Goal: Task Accomplishment & Management: Manage account settings

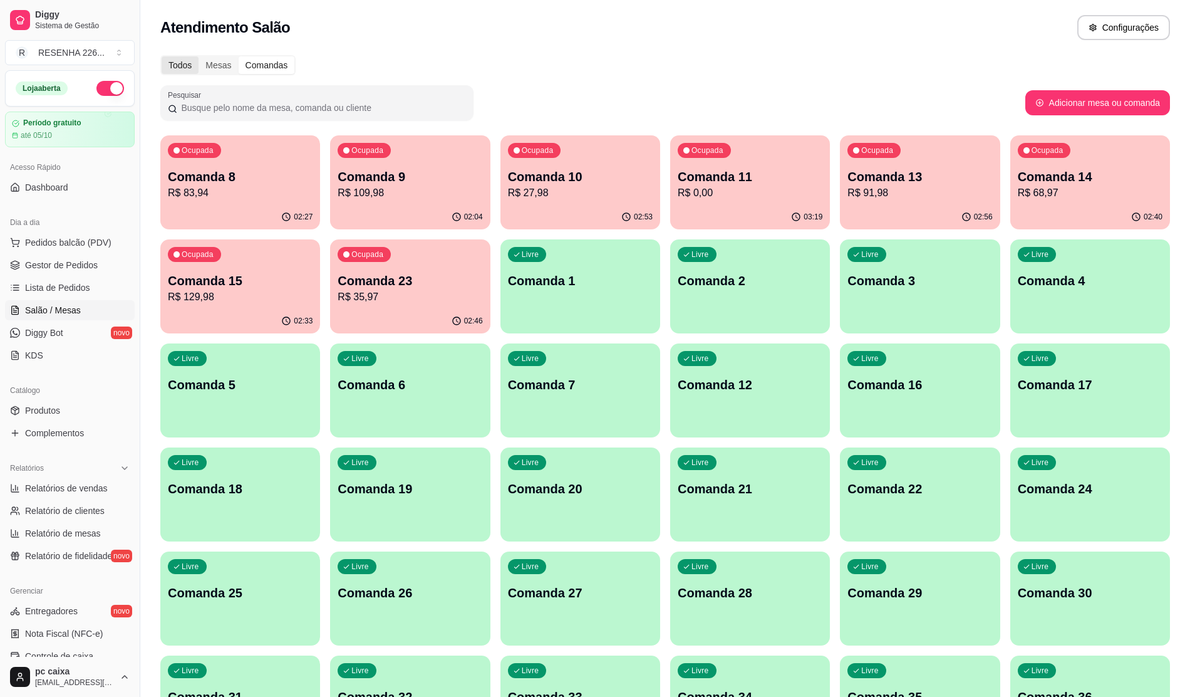
click at [181, 61] on div "Todos" at bounding box center [180, 65] width 37 height 18
click at [162, 56] on input "Todos" at bounding box center [162, 56] width 0 height 0
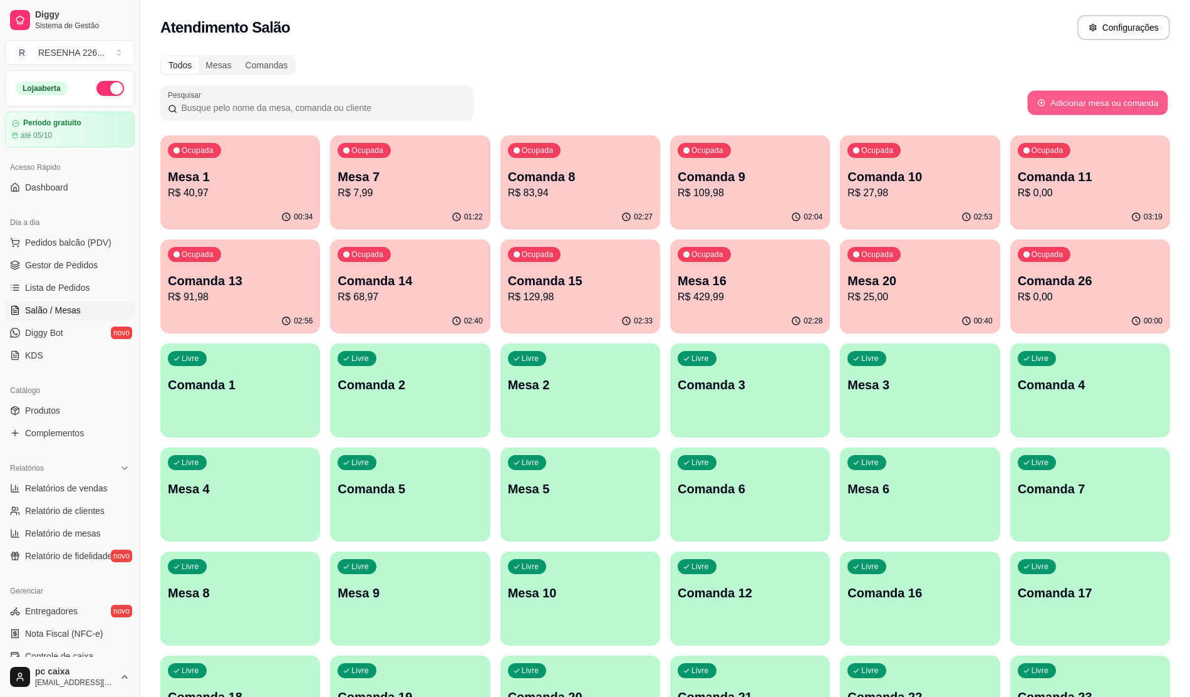
click at [1056, 106] on button "Adicionar mesa ou comanda" at bounding box center [1098, 103] width 140 height 24
select select "TABLE"
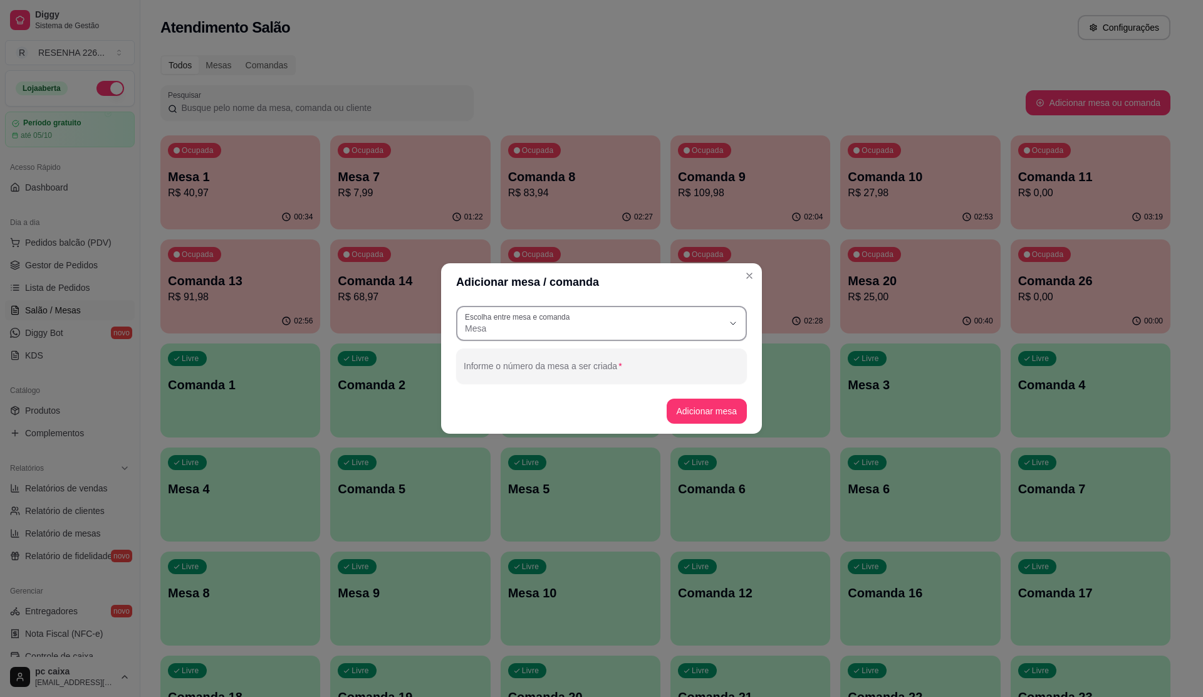
click at [575, 326] on span "Mesa" at bounding box center [594, 328] width 258 height 13
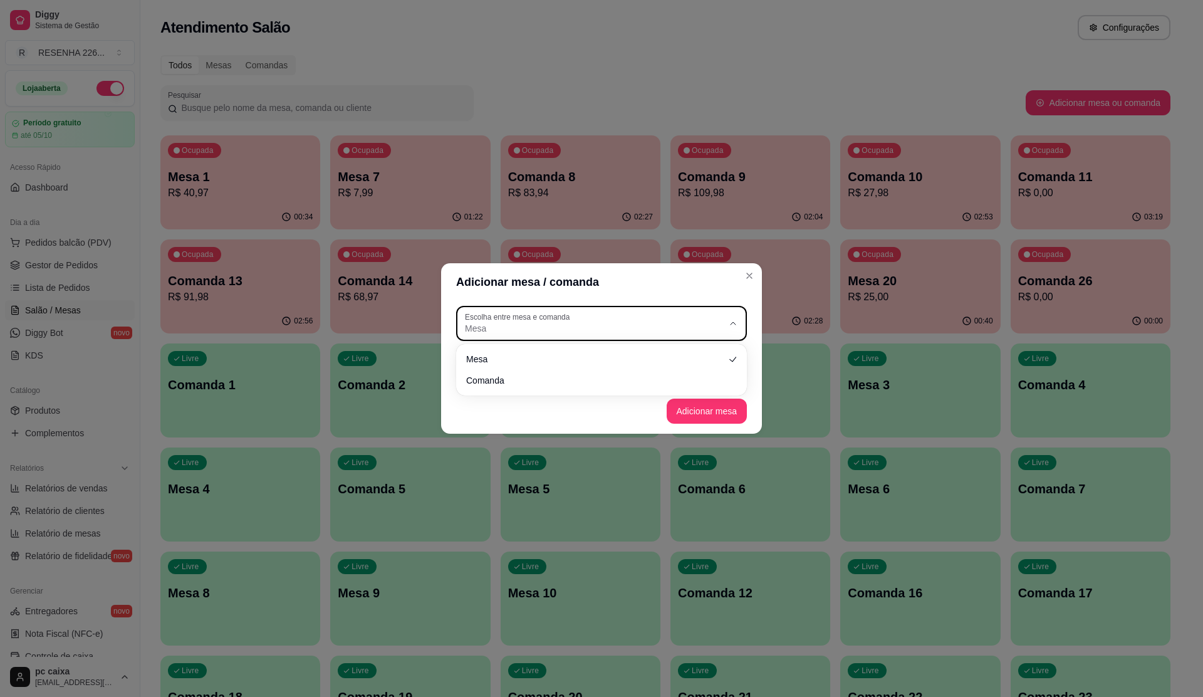
click at [518, 329] on span "Mesa" at bounding box center [594, 328] width 258 height 13
click at [485, 376] on li "Comanda" at bounding box center [601, 378] width 269 height 19
type input "CARD"
select select "CARD"
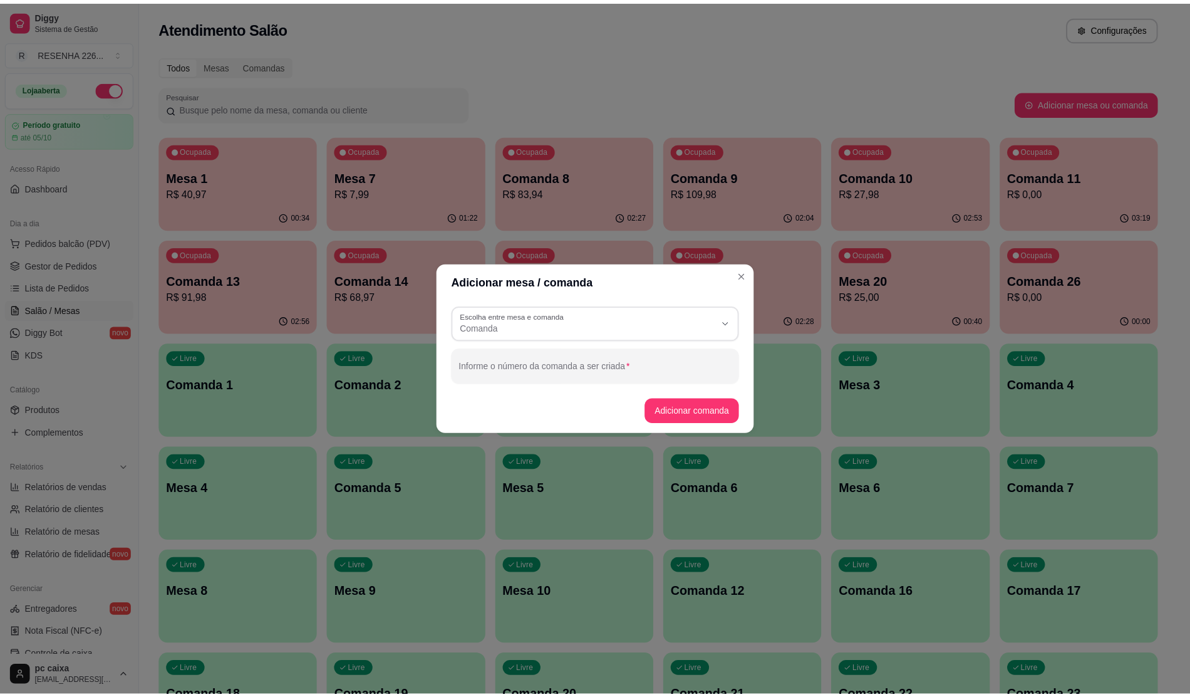
scroll to position [11, 0]
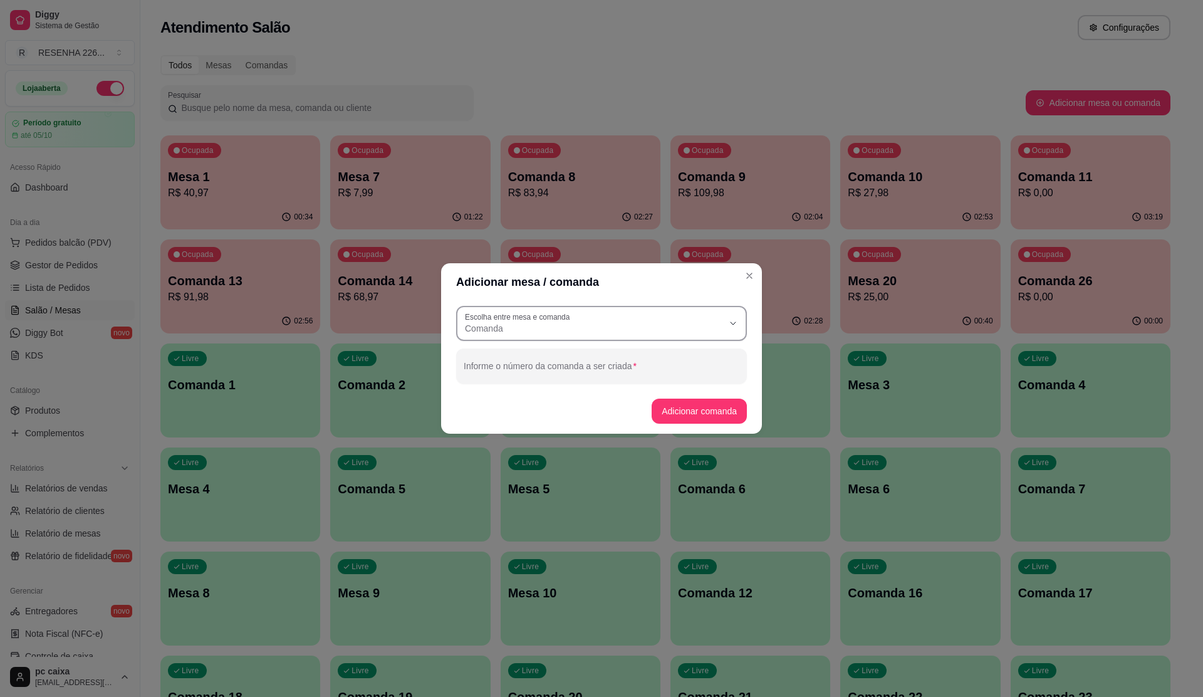
click at [519, 331] on span "Comanda" at bounding box center [594, 328] width 258 height 13
click at [495, 354] on span "Mesa" at bounding box center [596, 358] width 248 height 12
type input "TABLE"
select select "TABLE"
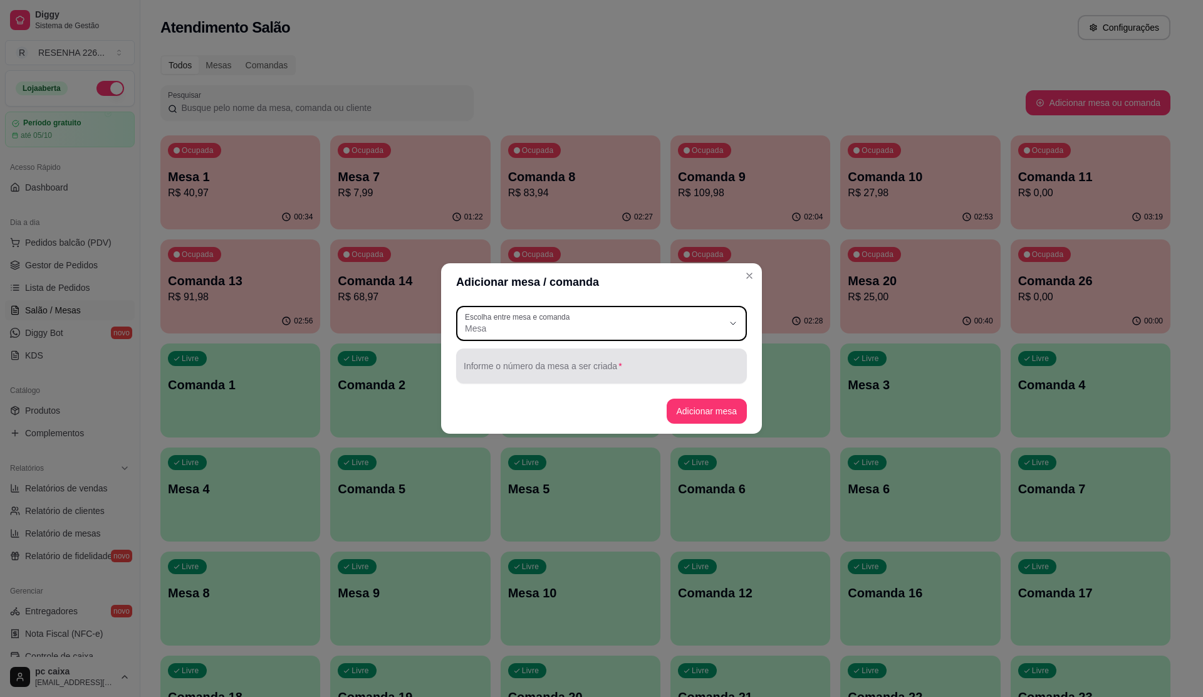
click at [494, 377] on div at bounding box center [602, 365] width 276 height 25
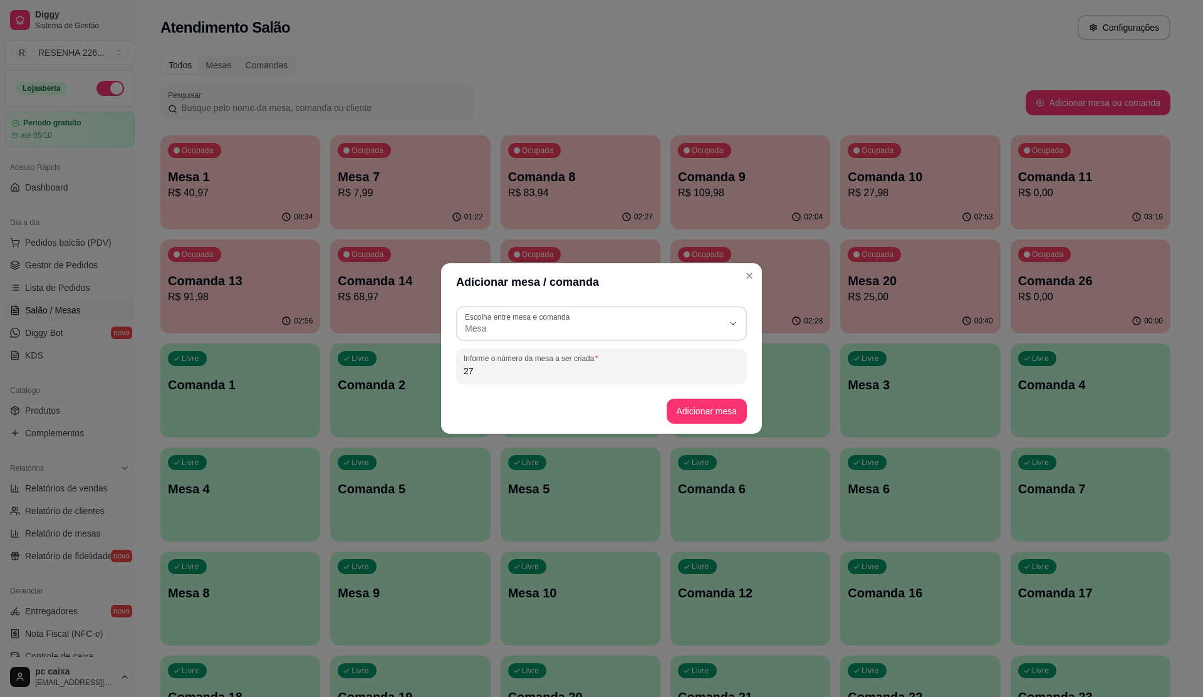
type input "27"
click at [693, 406] on button "Adicionar mesa" at bounding box center [706, 411] width 78 height 24
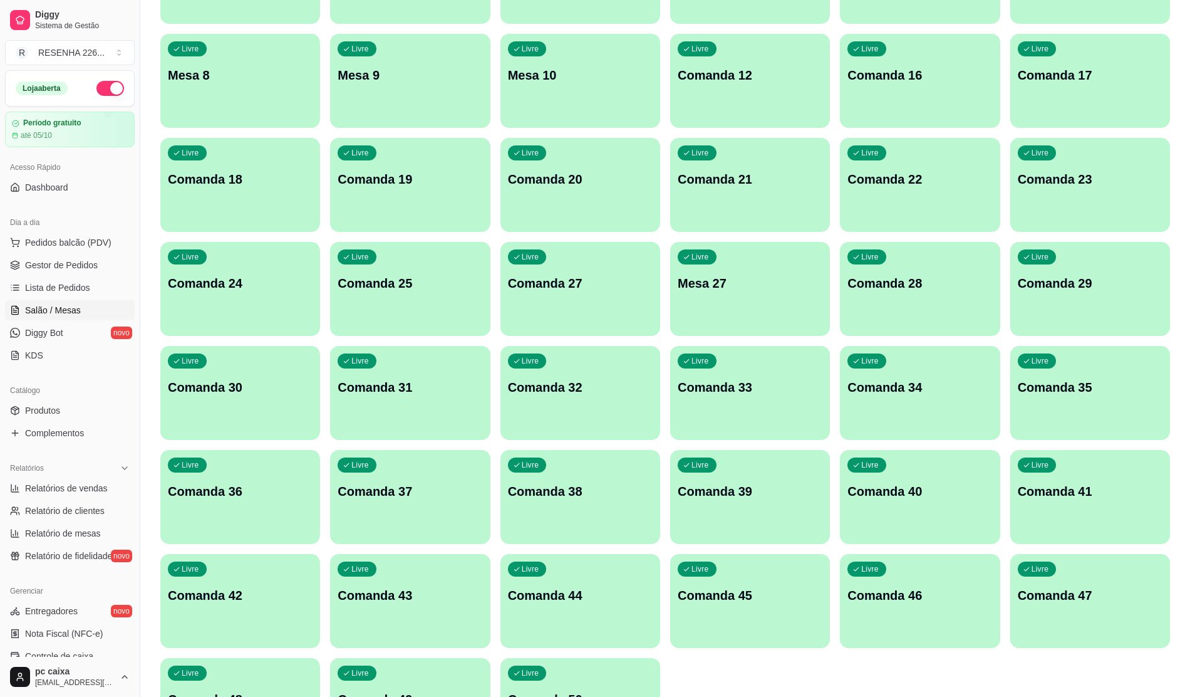
scroll to position [585, 0]
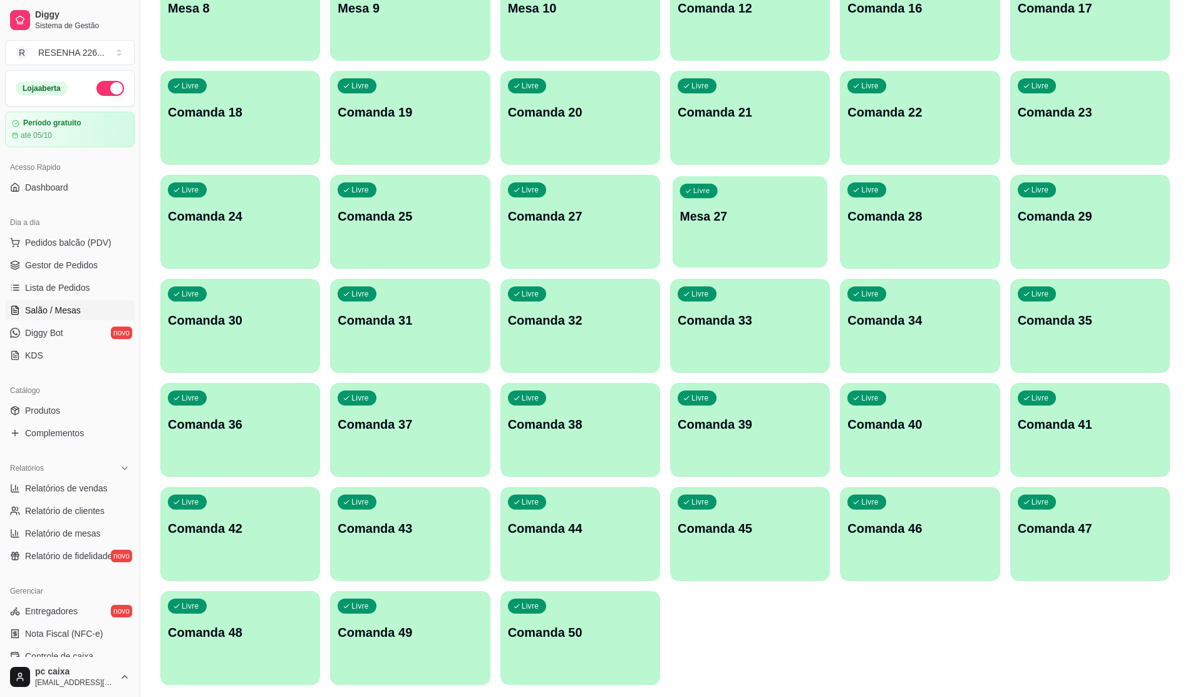
click at [737, 228] on div "Livre Mesa 27" at bounding box center [750, 214] width 155 height 76
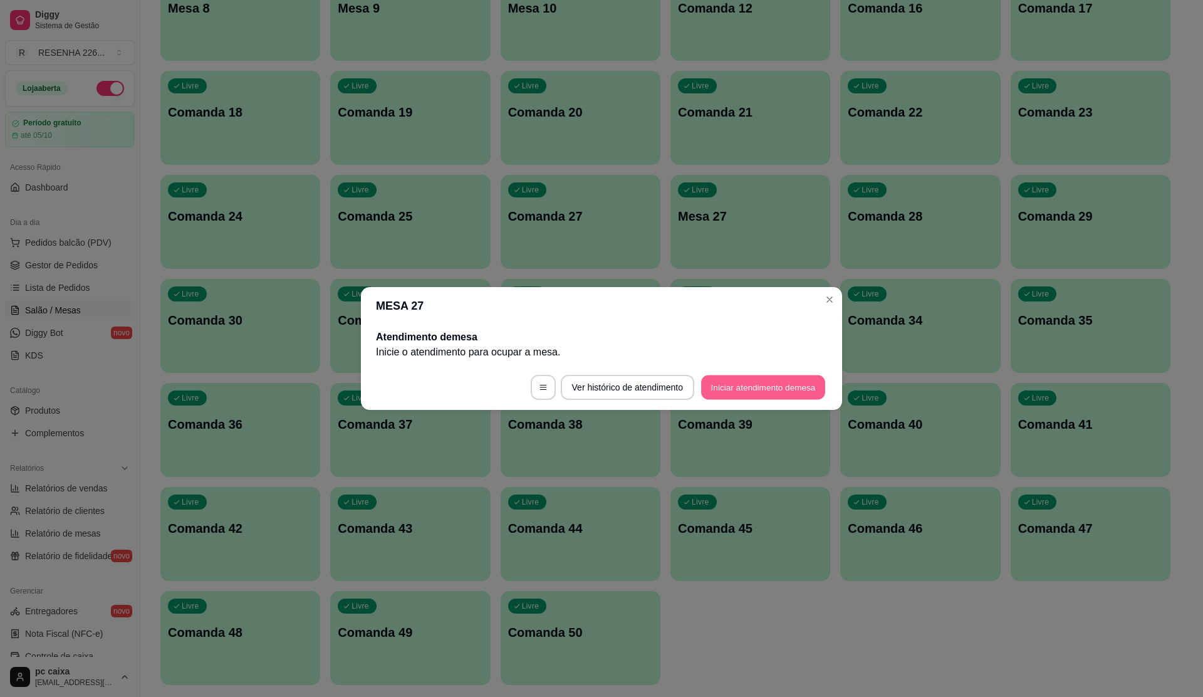
click at [750, 389] on button "Iniciar atendimento de mesa" at bounding box center [763, 387] width 124 height 24
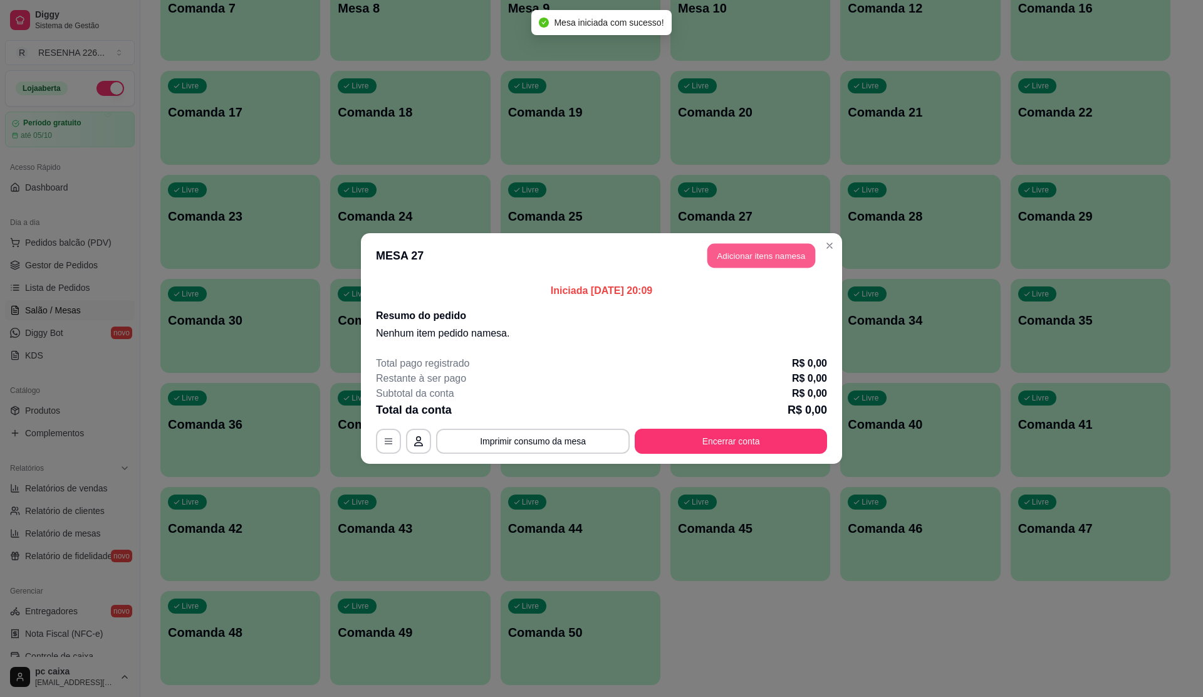
click at [778, 257] on button "Adicionar itens na mesa" at bounding box center [761, 256] width 108 height 24
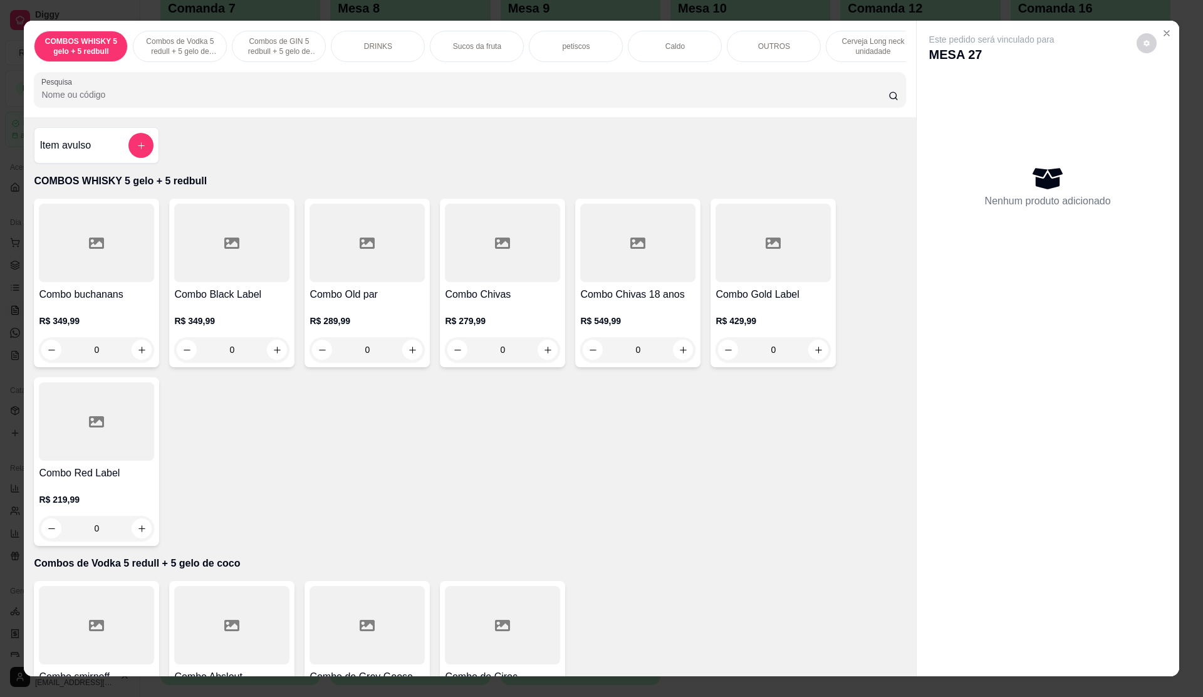
click at [254, 101] on input "Pesquisa" at bounding box center [464, 94] width 846 height 13
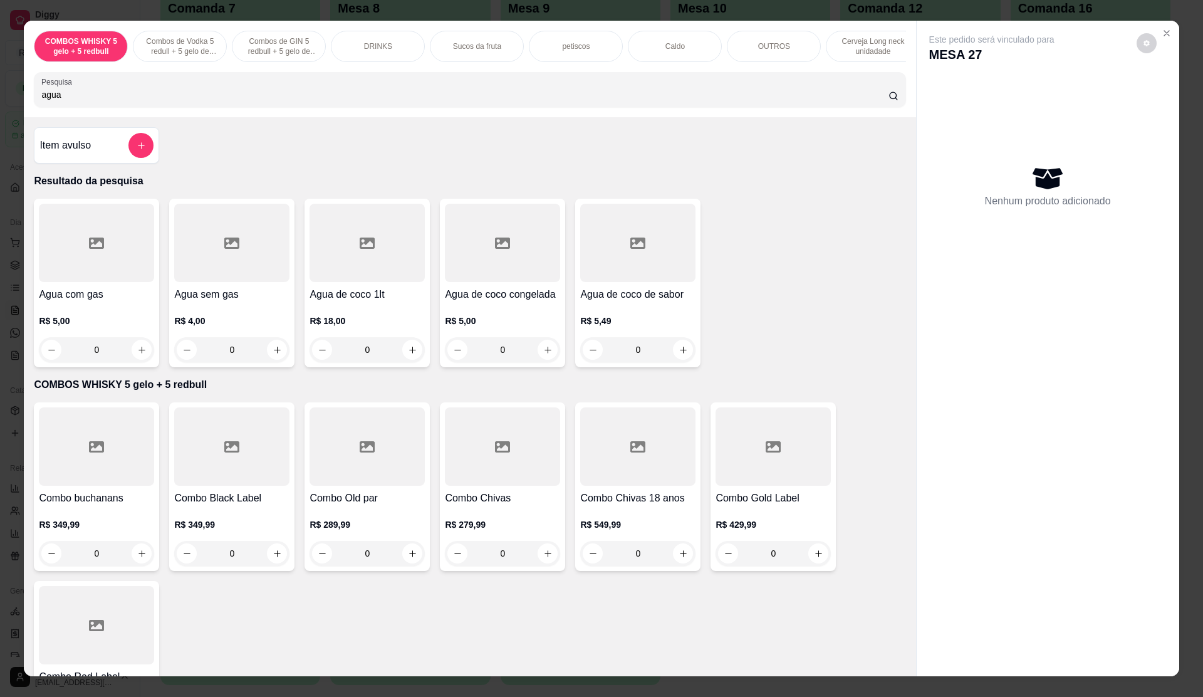
type input "agua"
click at [331, 301] on h4 "Agua de coco 1lt" at bounding box center [367, 294] width 115 height 15
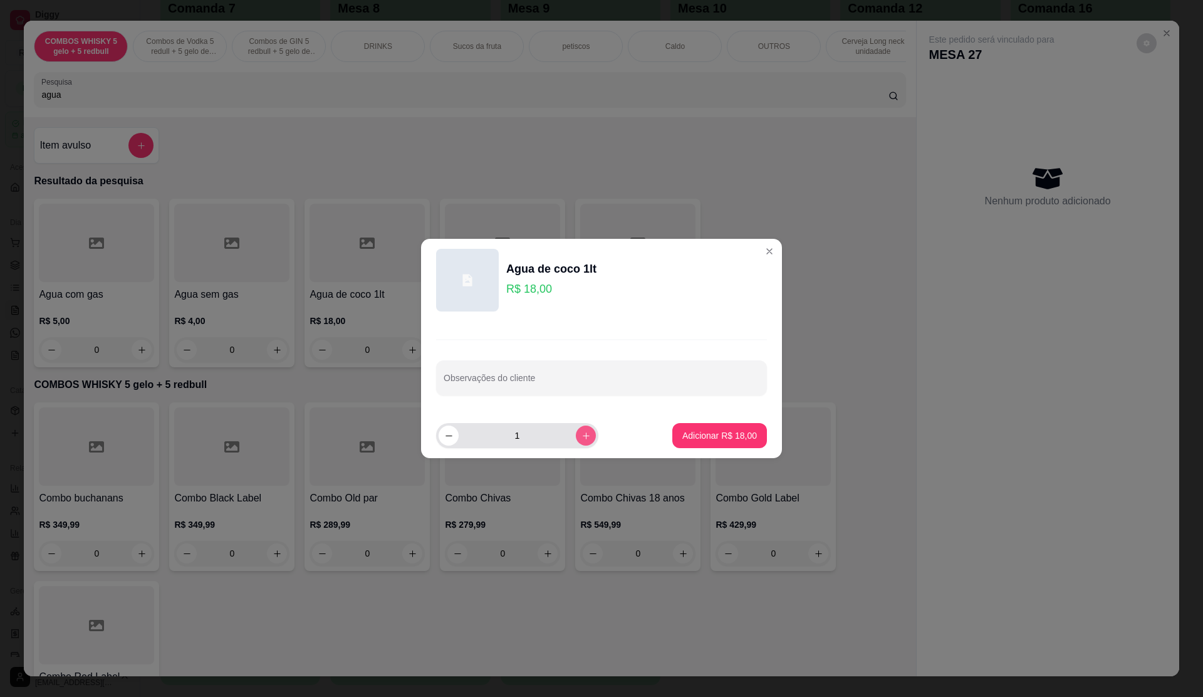
click at [576, 432] on button "increase-product-quantity" at bounding box center [586, 435] width 20 height 20
type input "2"
click at [718, 442] on button "Adicionar R$ 36,00" at bounding box center [720, 436] width 92 height 24
type input "2"
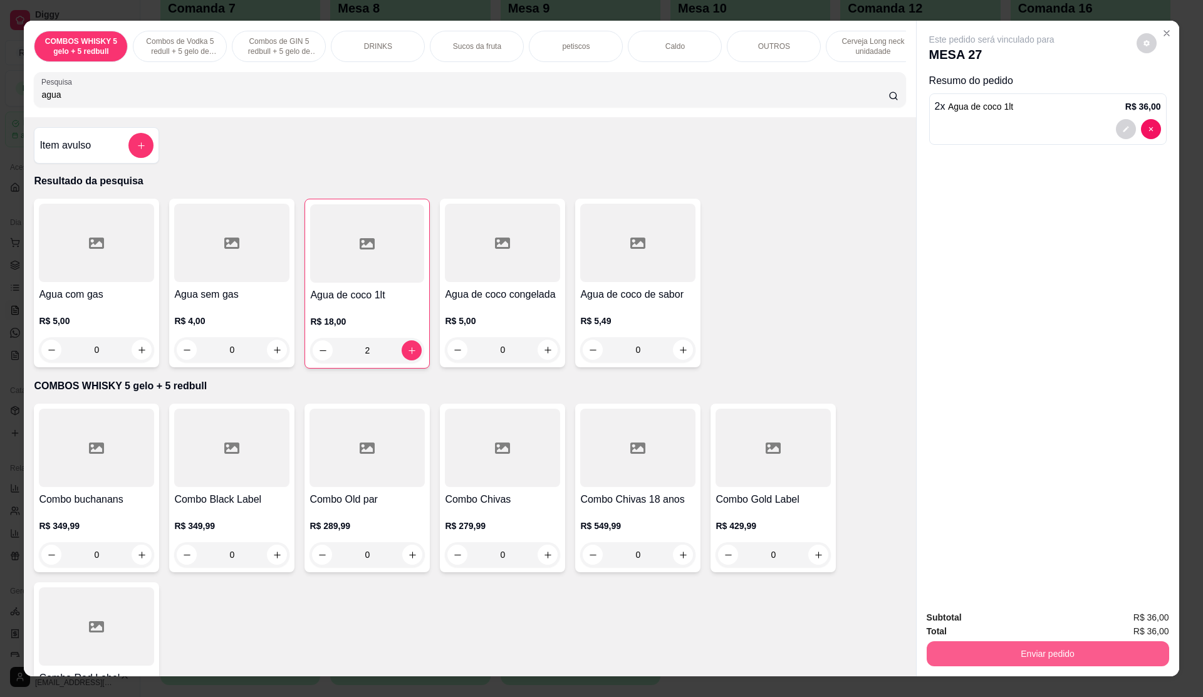
click at [1083, 657] on button "Enviar pedido" at bounding box center [1048, 653] width 242 height 25
click at [1033, 624] on button "Não registrar e enviar pedido" at bounding box center [1005, 623] width 130 height 24
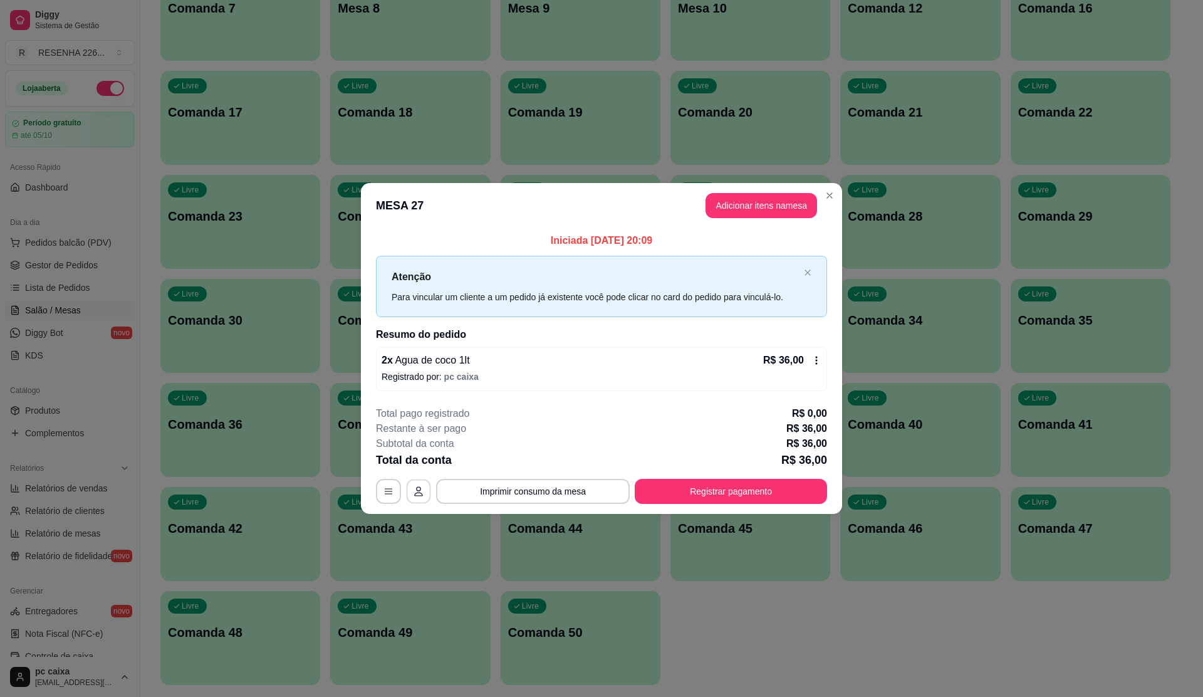
click at [422, 482] on button "button" at bounding box center [419, 491] width 24 height 24
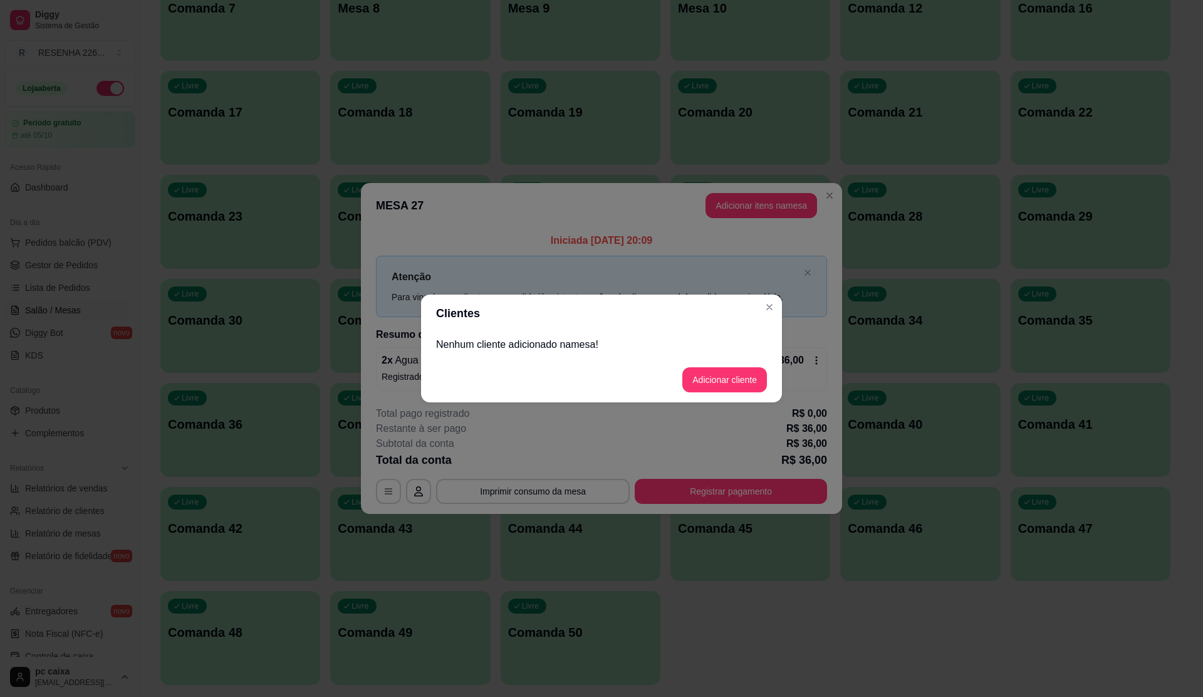
click at [562, 342] on p "Nenhum cliente adicionado na mesa !" at bounding box center [601, 344] width 331 height 15
click at [614, 346] on p "Nenhum cliente adicionado na mesa !" at bounding box center [601, 344] width 331 height 15
click at [697, 371] on button "Adicionar cliente" at bounding box center [724, 379] width 85 height 25
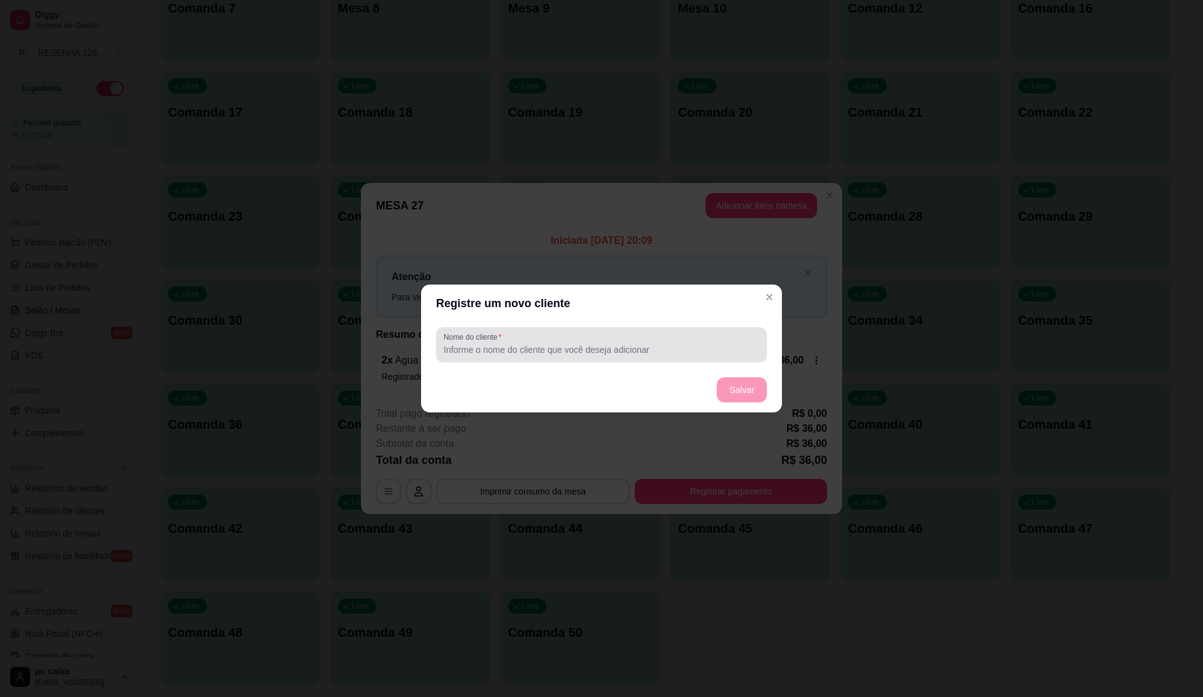
click at [519, 358] on div "Nome do cliente" at bounding box center [601, 344] width 331 height 35
click at [515, 357] on div "Nome do cliente" at bounding box center [601, 344] width 331 height 35
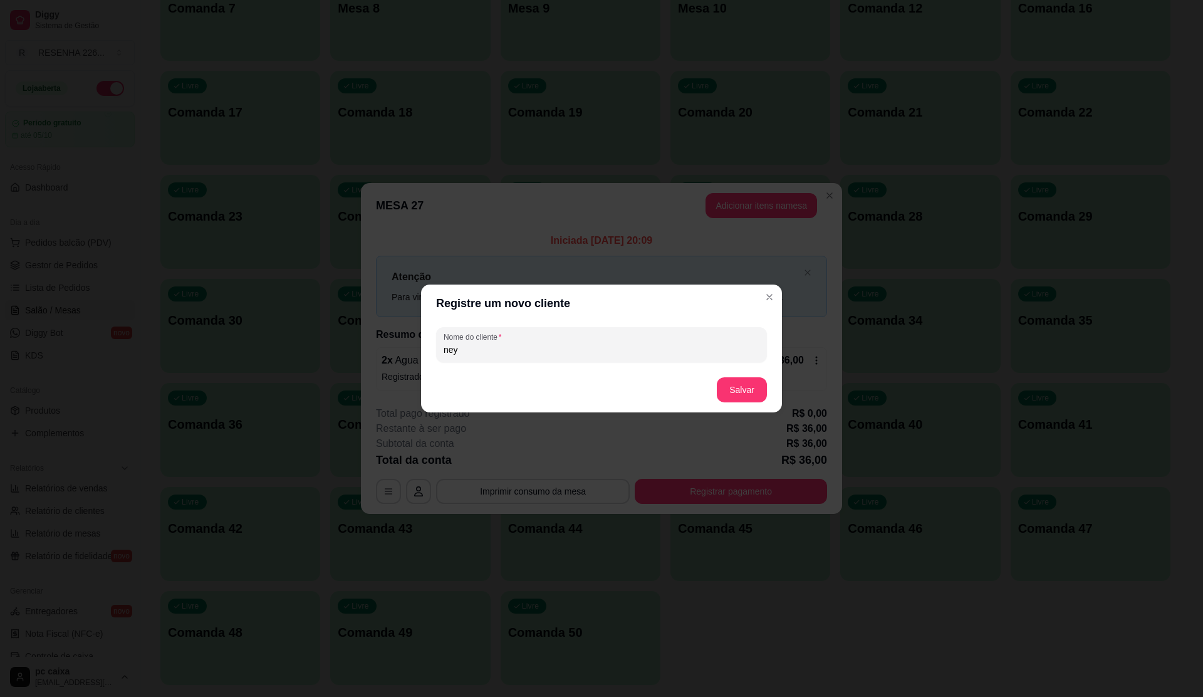
type input "ney"
click at [741, 392] on button "Salvar" at bounding box center [741, 390] width 49 height 24
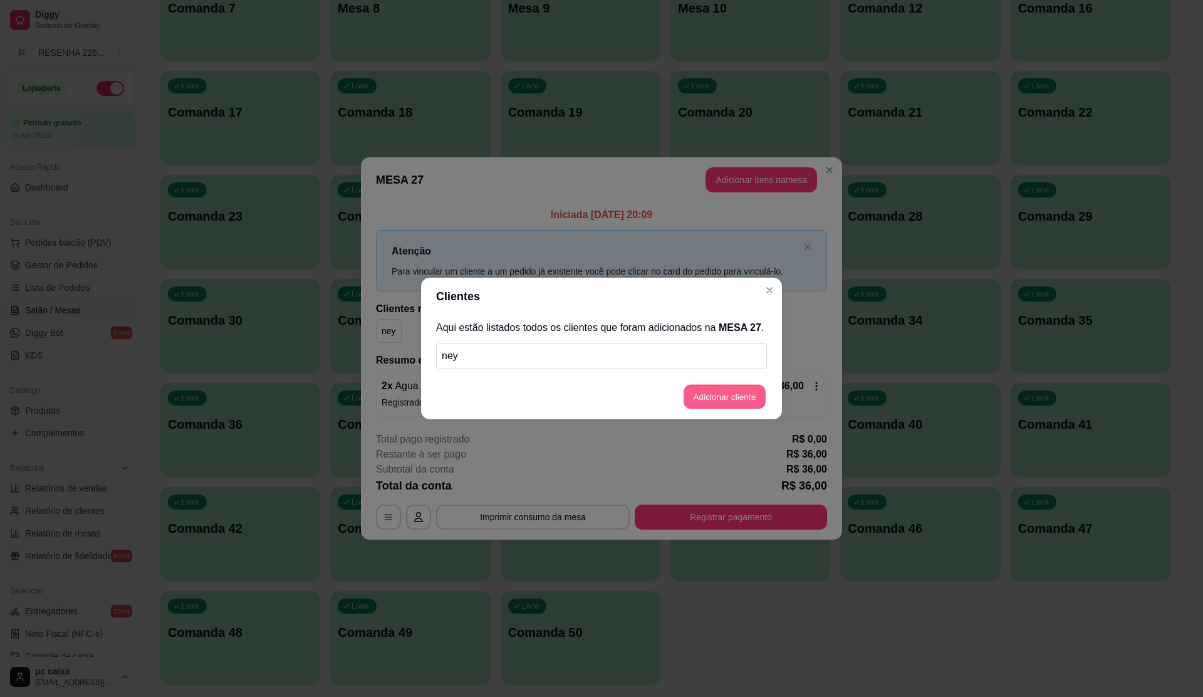
click at [722, 388] on button "Adicionar cliente" at bounding box center [725, 397] width 82 height 24
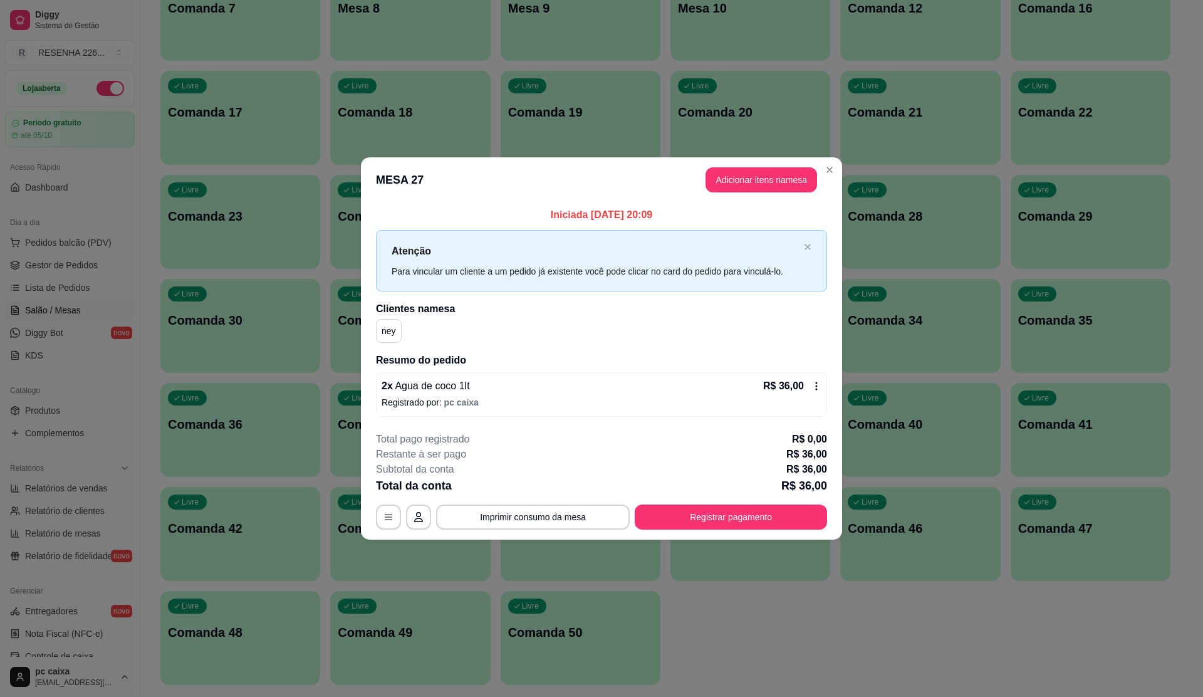
click at [837, 159] on header "MESA 27 Adicionar itens na mesa" at bounding box center [601, 179] width 481 height 45
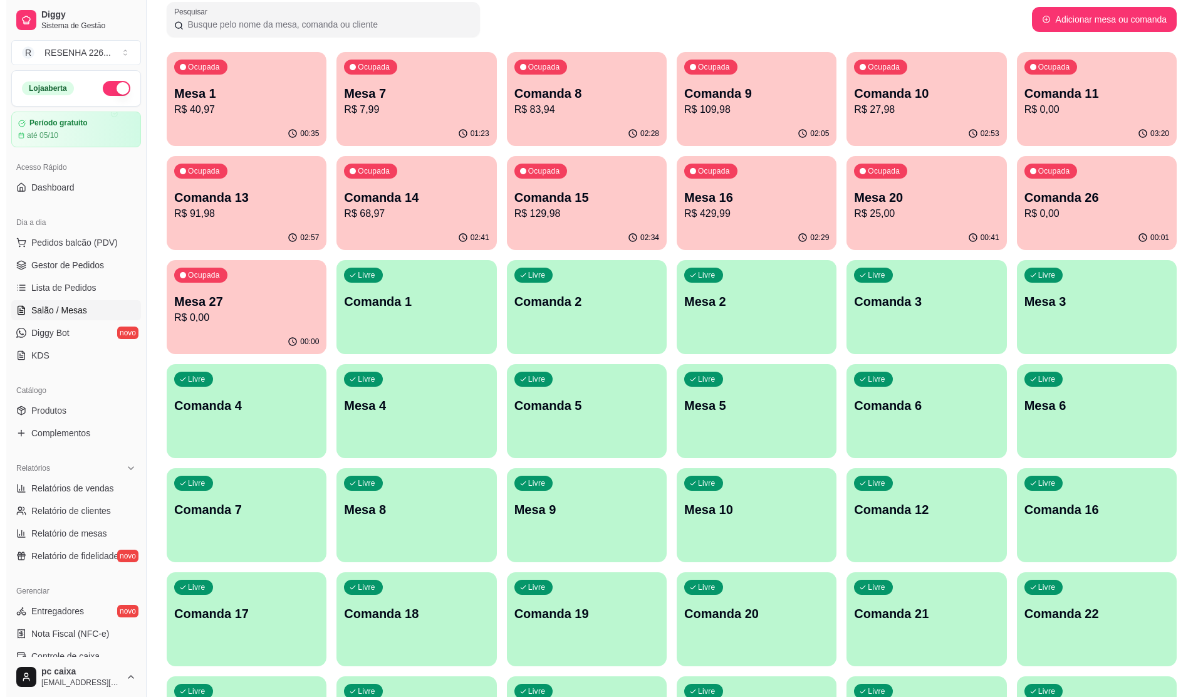
scroll to position [0, 0]
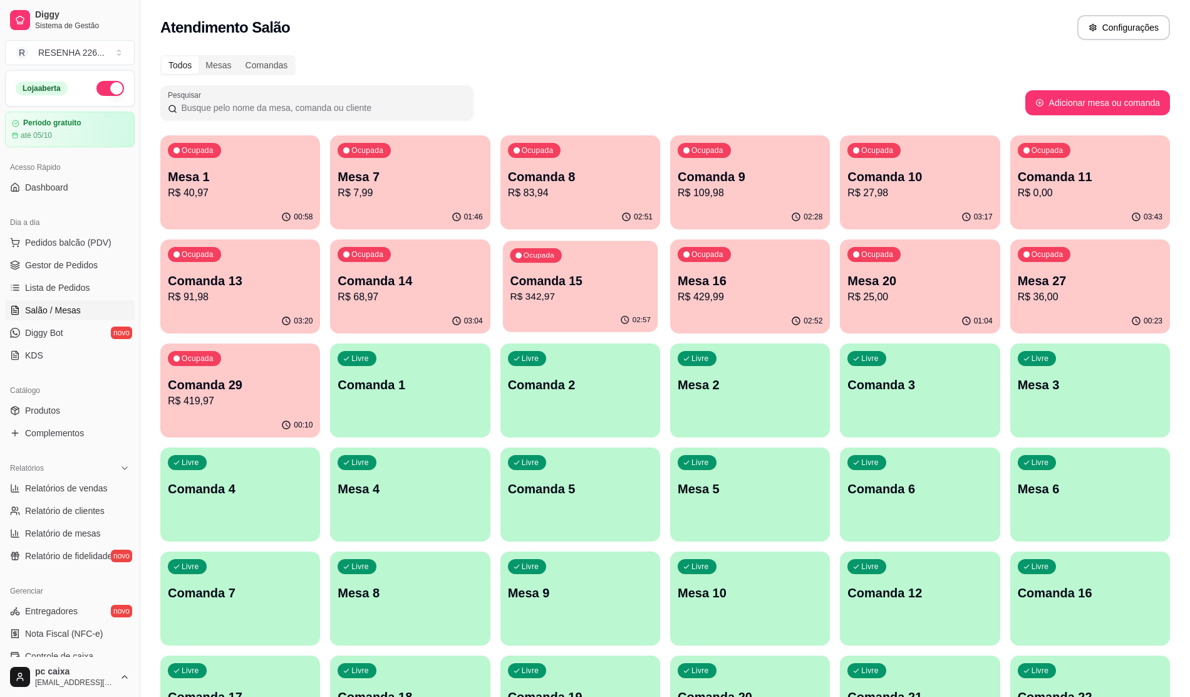
click at [597, 278] on p "Comanda 15" at bounding box center [580, 281] width 140 height 17
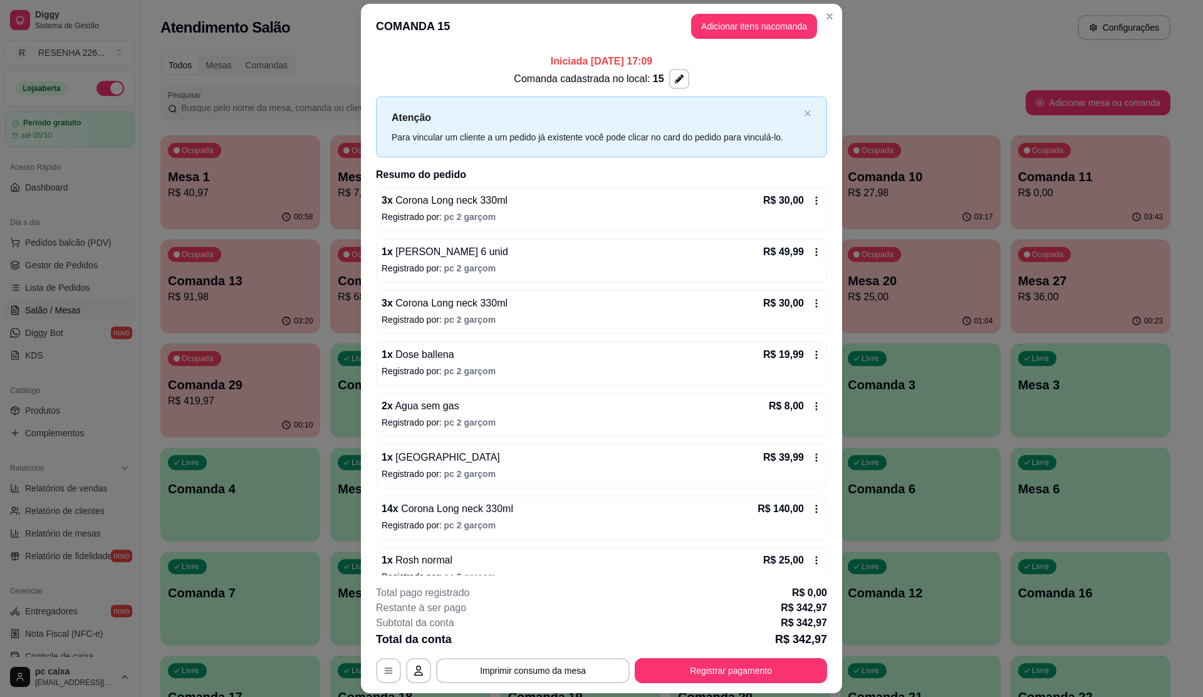
click at [803, 198] on div "3 x Corona Long neck 330ml R$ 30,00 Registrado por: pc 2 garçom" at bounding box center [601, 209] width 451 height 44
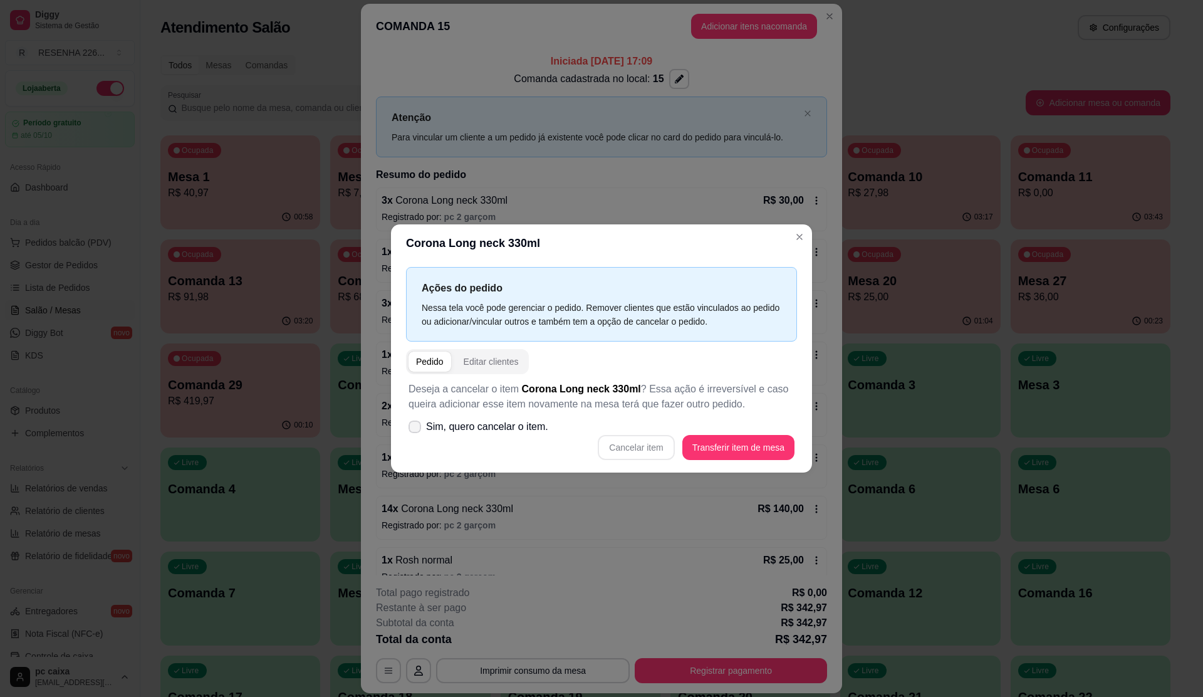
click at [477, 434] on span "Sim, quero cancelar o item." at bounding box center [487, 426] width 122 height 15
click at [416, 434] on input "Sim, quero cancelar o item." at bounding box center [412, 433] width 8 height 8
checkbox input "true"
click at [655, 445] on button "Cancelar item" at bounding box center [636, 447] width 75 height 24
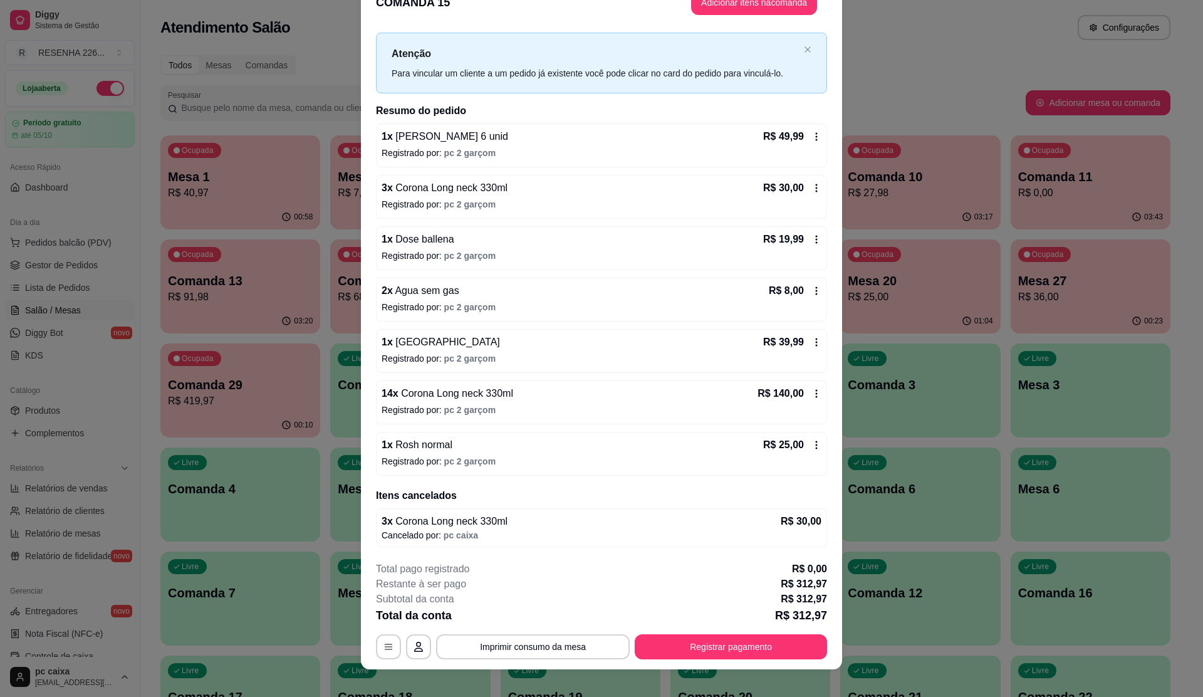
scroll to position [36, 0]
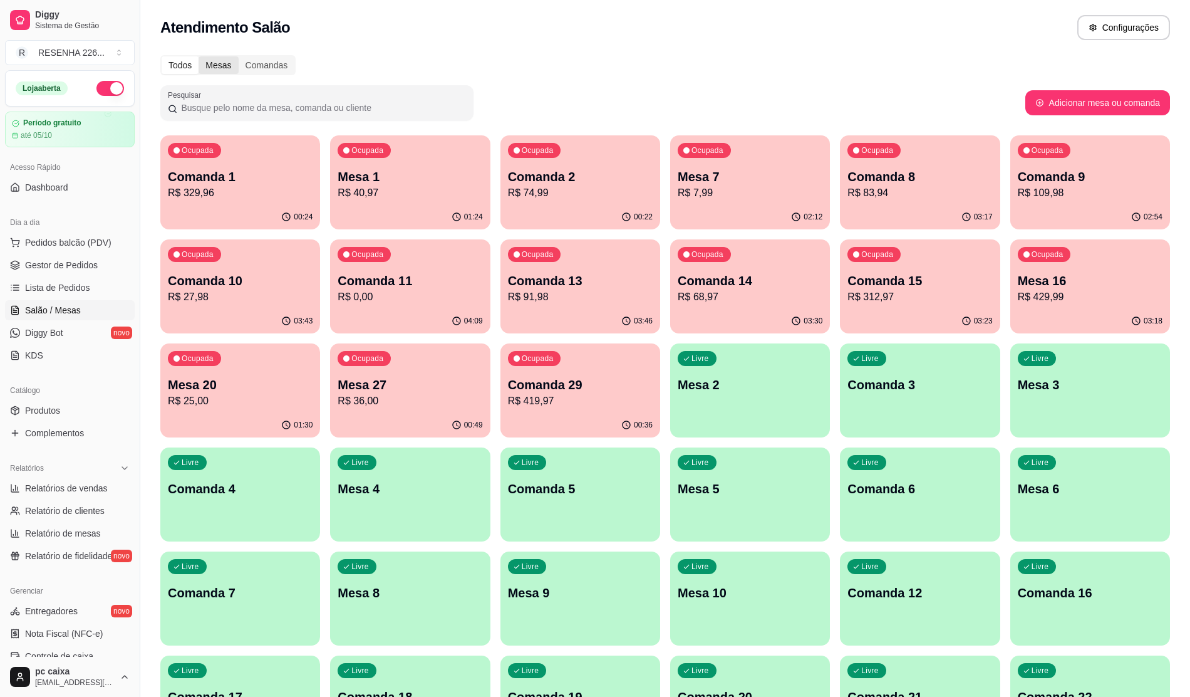
click at [231, 61] on div "Mesas" at bounding box center [218, 65] width 39 height 18
click at [199, 56] on input "Mesas" at bounding box center [199, 56] width 0 height 0
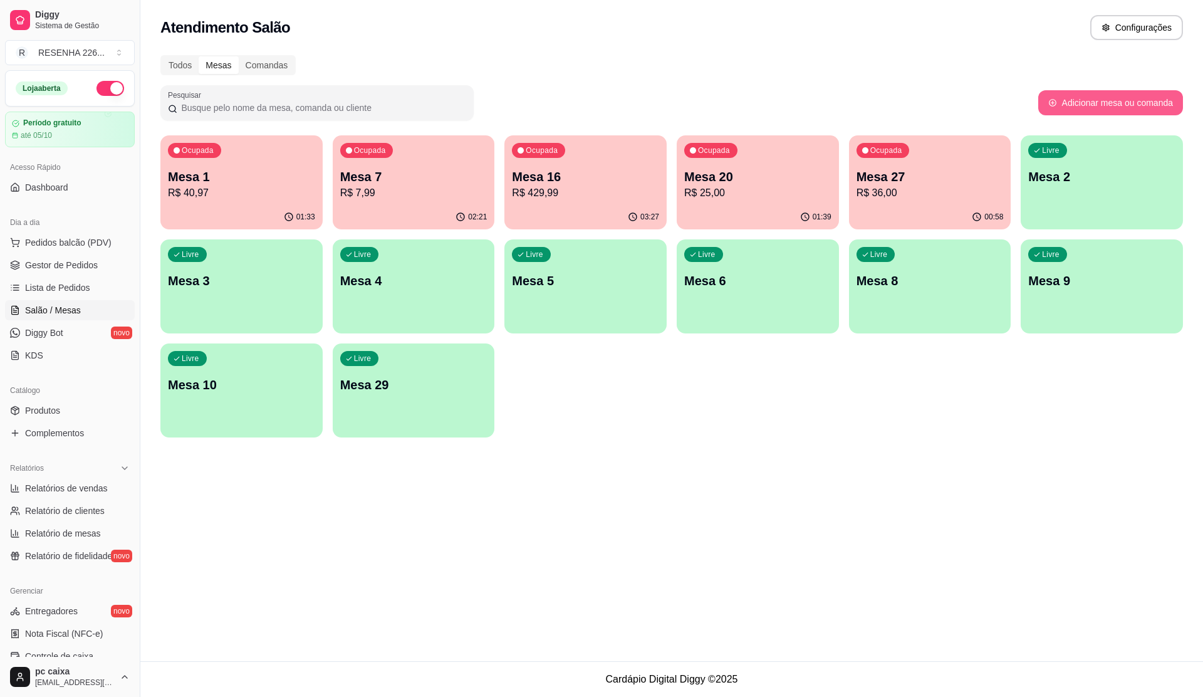
click at [1093, 99] on button "Adicionar mesa ou comanda" at bounding box center [1110, 102] width 145 height 25
select select "TABLE"
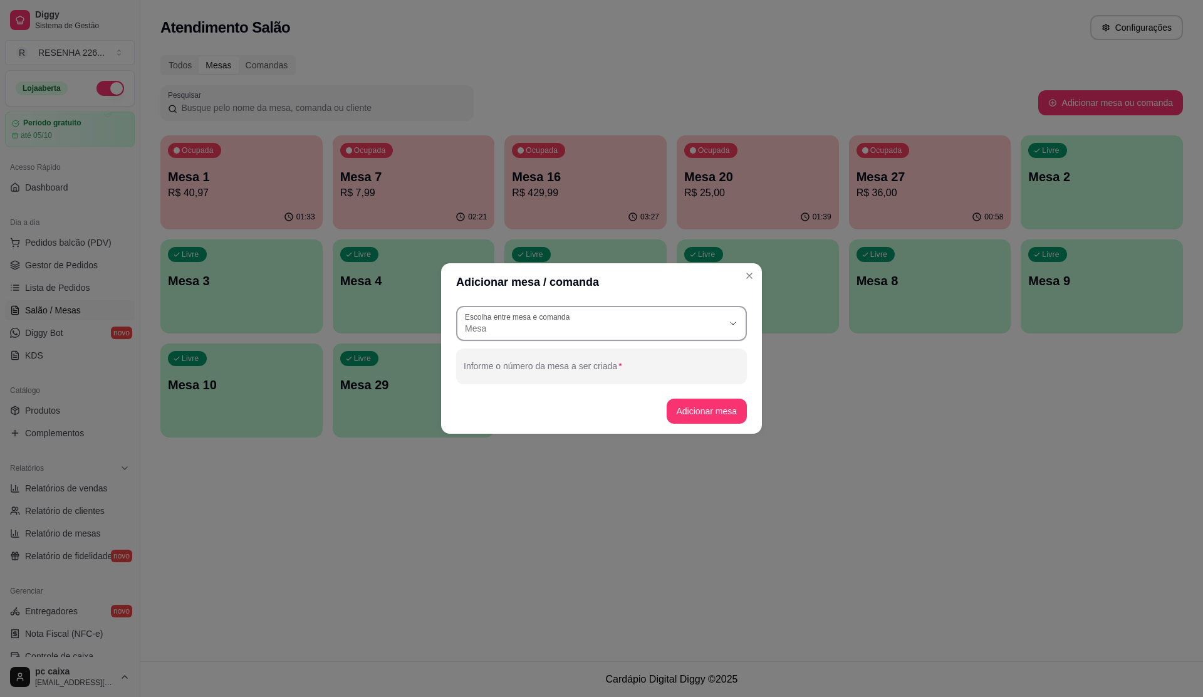
click at [618, 330] on span "Mesa" at bounding box center [594, 328] width 258 height 13
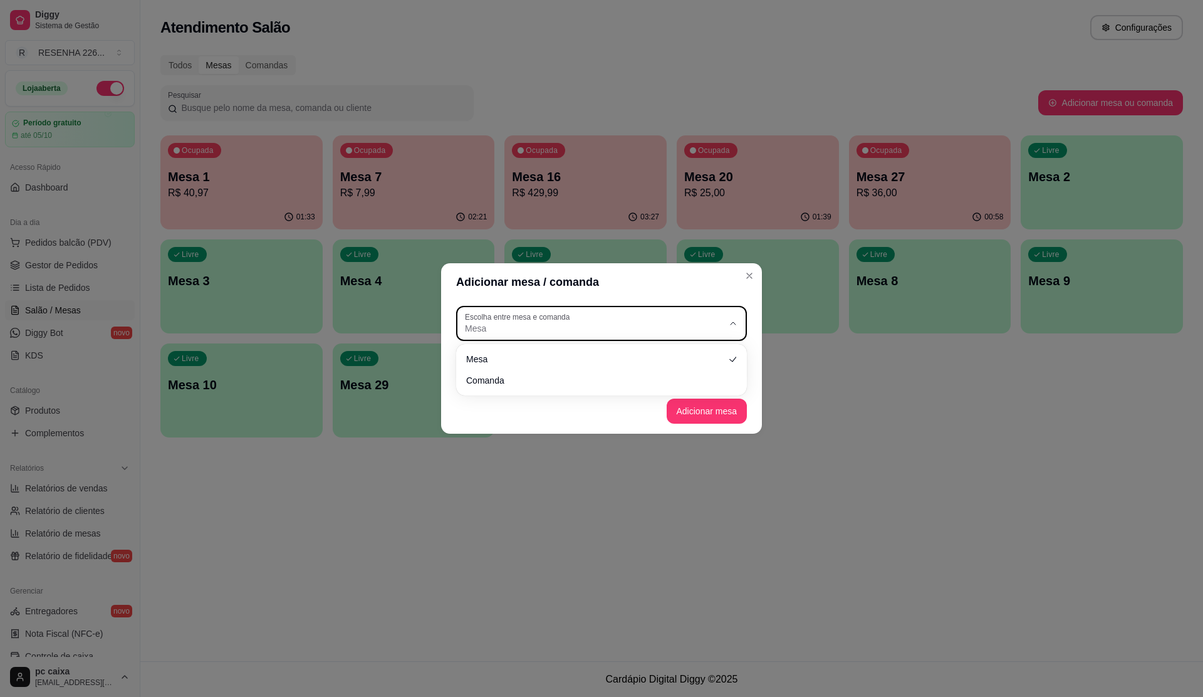
click at [549, 346] on div "Mesa Comanda" at bounding box center [602, 369] width 286 height 46
click at [554, 364] on span "Mesa" at bounding box center [596, 358] width 248 height 12
select select
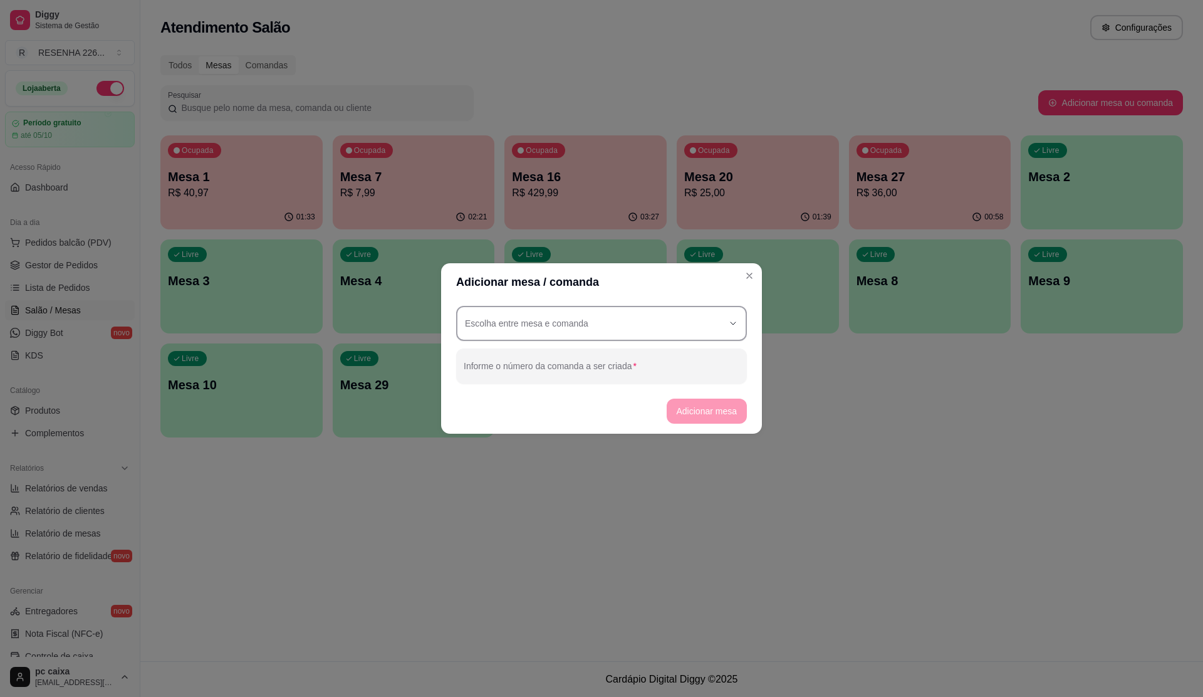
click at [548, 322] on button "Escolha entre mesa e comanda" at bounding box center [601, 323] width 291 height 35
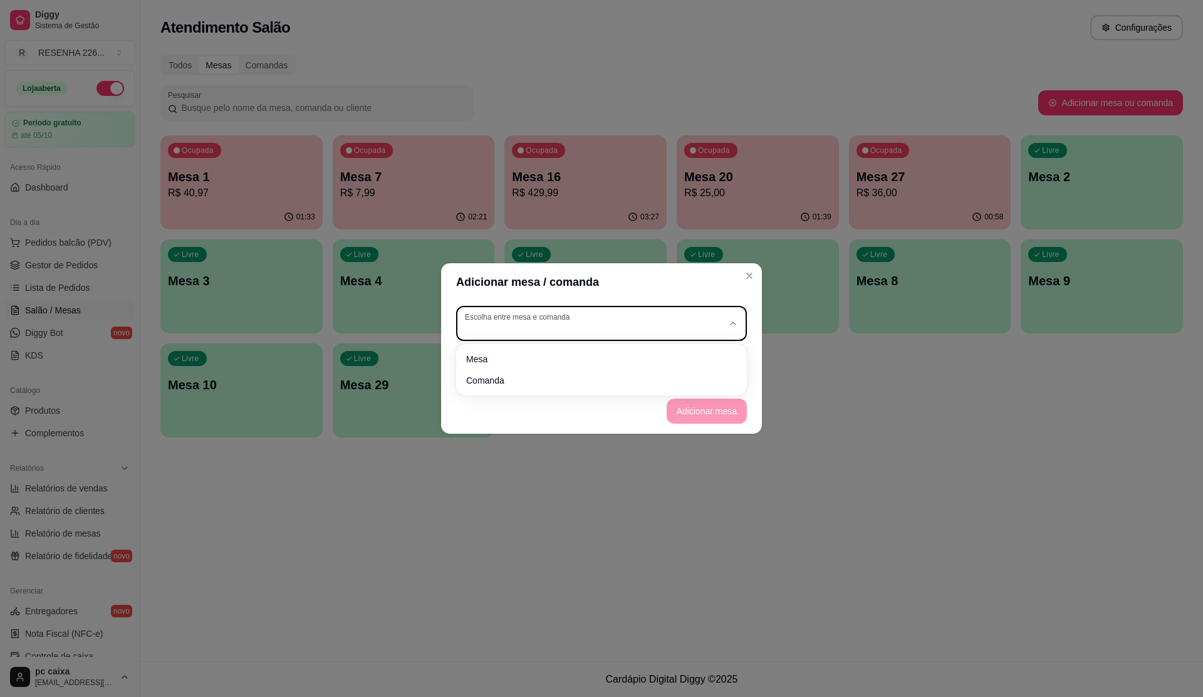
click at [545, 323] on div "button" at bounding box center [594, 323] width 258 height 23
click at [514, 383] on span "Comanda" at bounding box center [596, 379] width 248 height 12
type input "CARD"
select select "CARD"
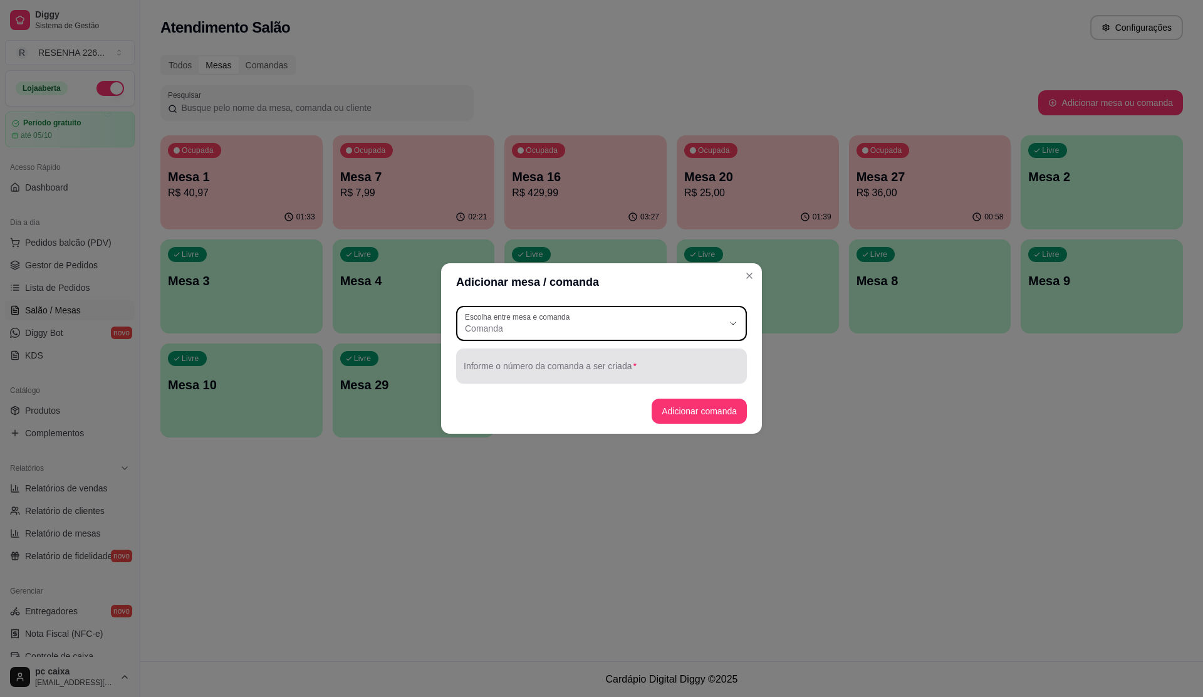
click at [525, 369] on input "Informe o número da comanda a ser criada" at bounding box center [602, 371] width 276 height 13
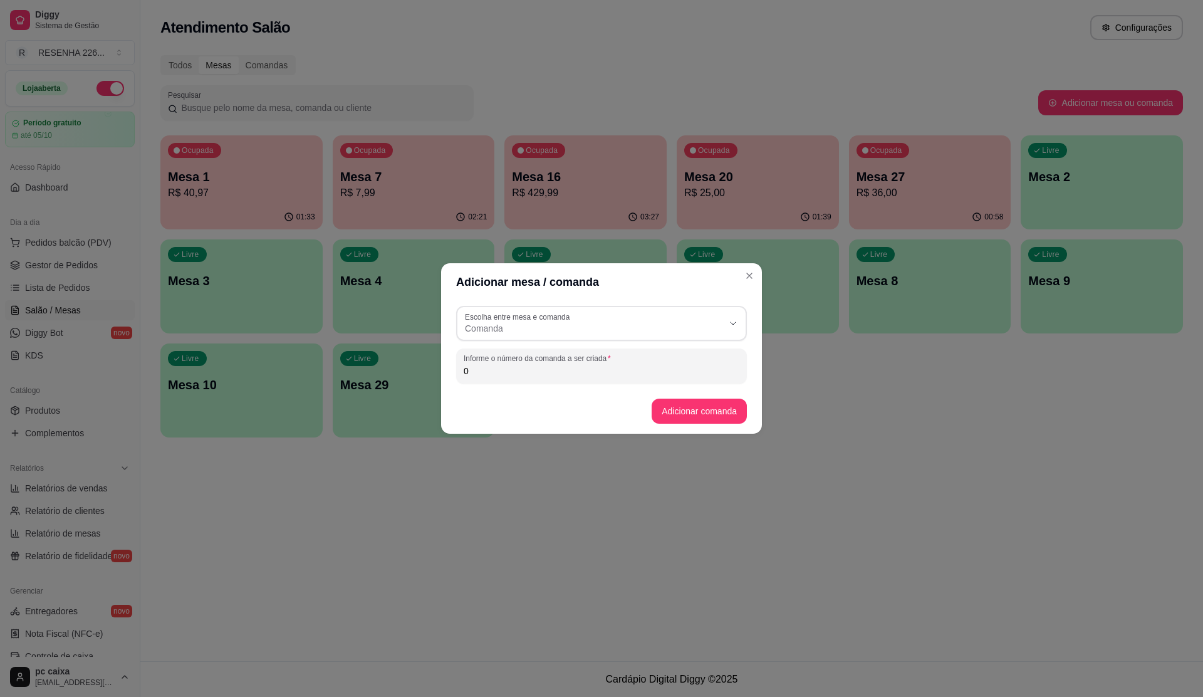
type input "0"
click at [704, 398] on button "Adicionar comanda" at bounding box center [699, 410] width 95 height 25
click at [730, 411] on button "Adicionar comanda" at bounding box center [699, 410] width 95 height 25
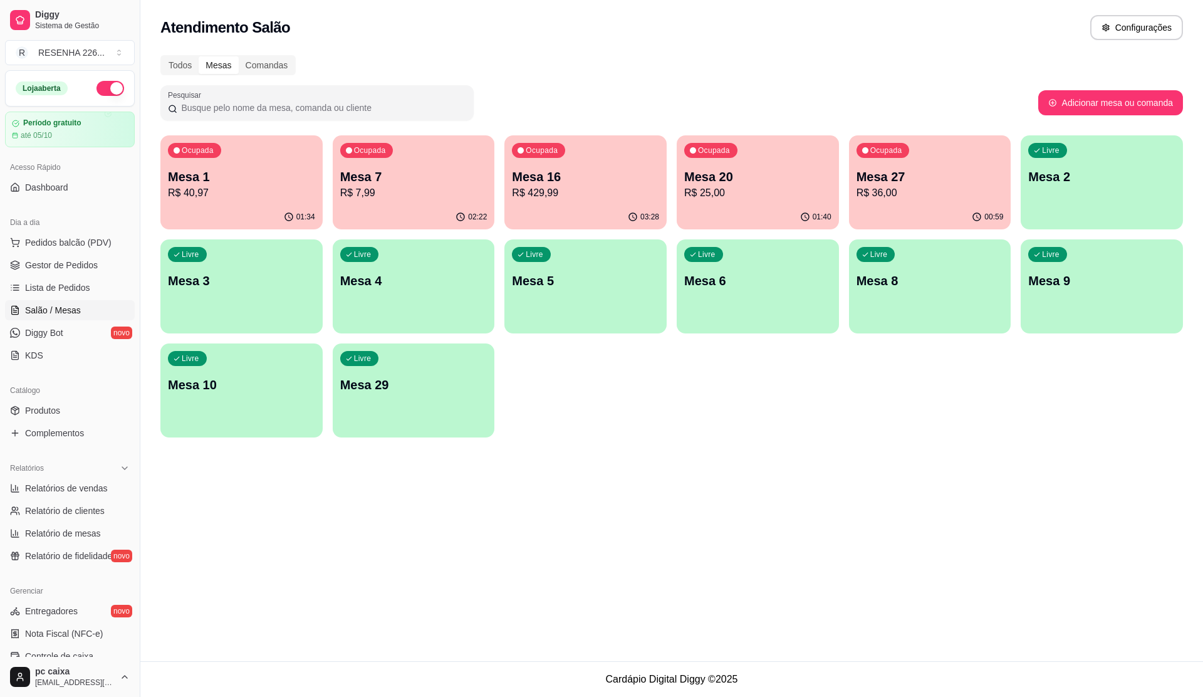
click at [714, 412] on div "Ocupada Mesa 1 R$ 40,97 01:34 Ocupada Mesa 7 R$ 7,99 02:22 Ocupada Mesa 16 R$ 4…" at bounding box center [671, 286] width 1023 height 302
drag, startPoint x: 714, startPoint y: 412, endPoint x: 345, endPoint y: 114, distance: 475.0
click at [345, 114] on div at bounding box center [317, 102] width 298 height 25
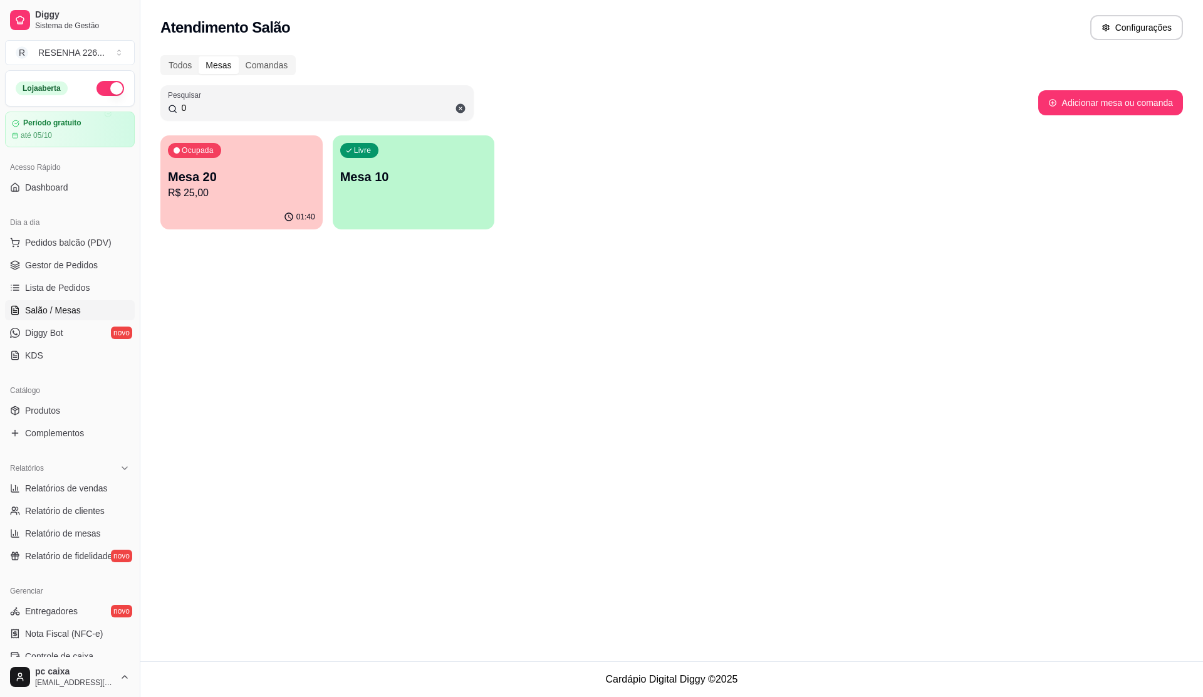
type input "0"
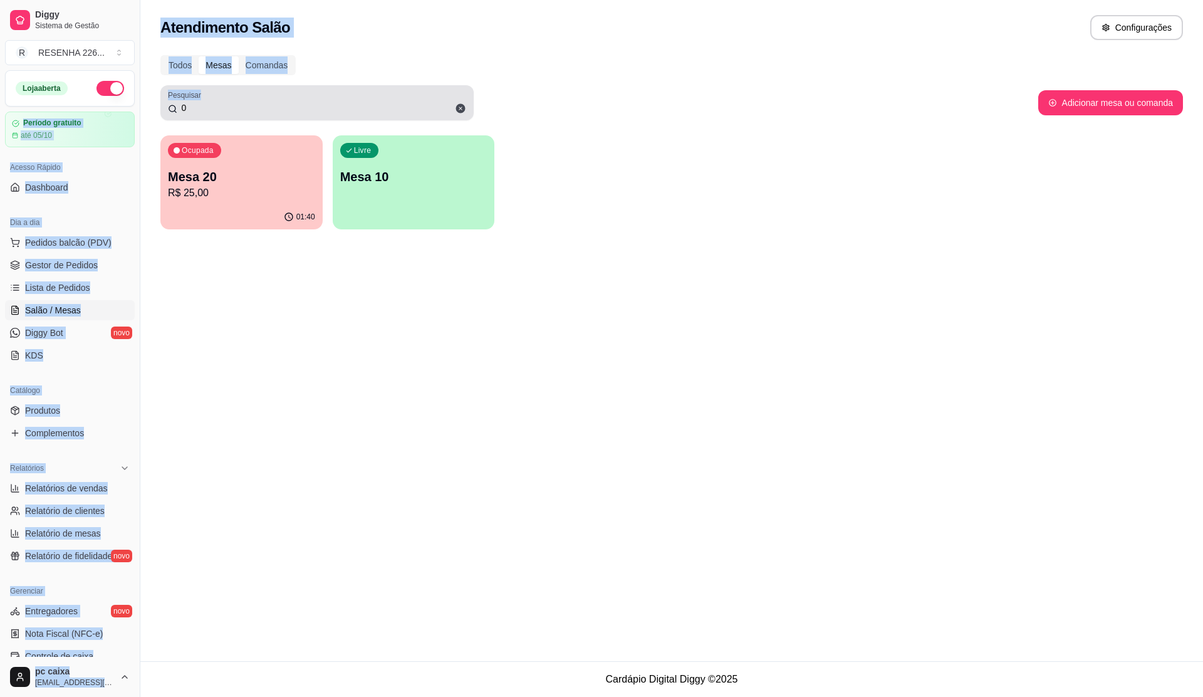
drag, startPoint x: 267, startPoint y: 95, endPoint x: 95, endPoint y: 96, distance: 171.7
click at [104, 98] on div "Diggy Sistema de Gestão R RESENHA 226 ... Loja aberta Período gratuito até 05/1…" at bounding box center [601, 348] width 1203 height 697
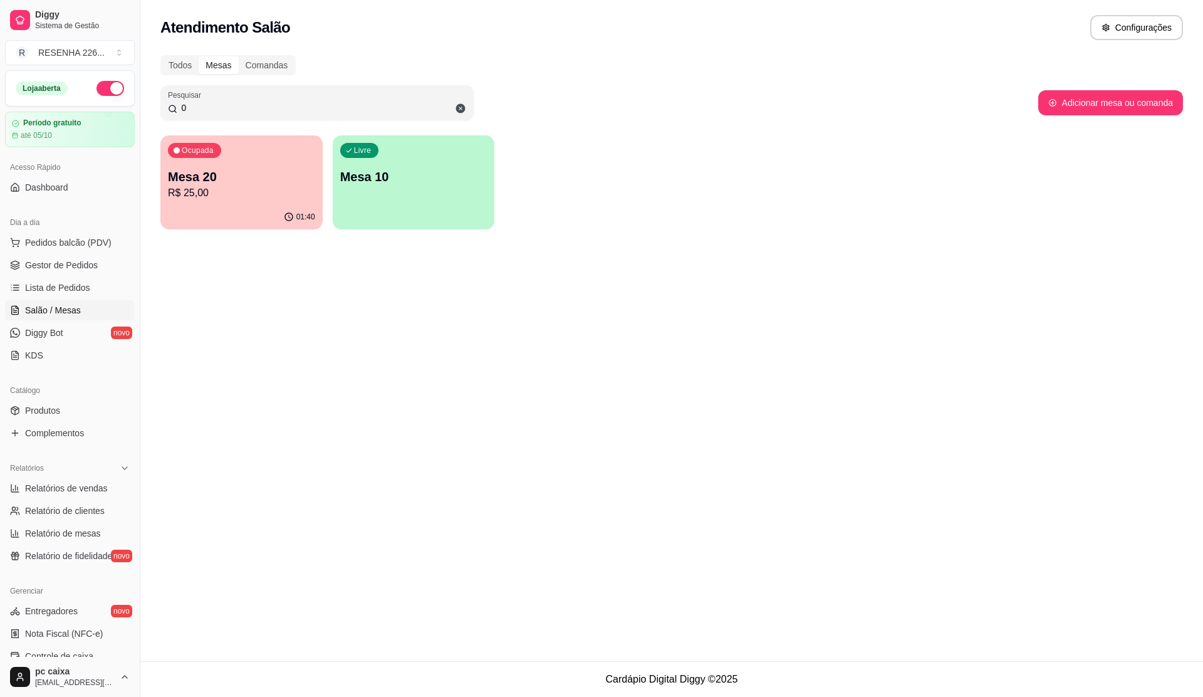
click at [365, 94] on div "0" at bounding box center [317, 102] width 298 height 25
click at [362, 94] on div "0" at bounding box center [317, 102] width 298 height 25
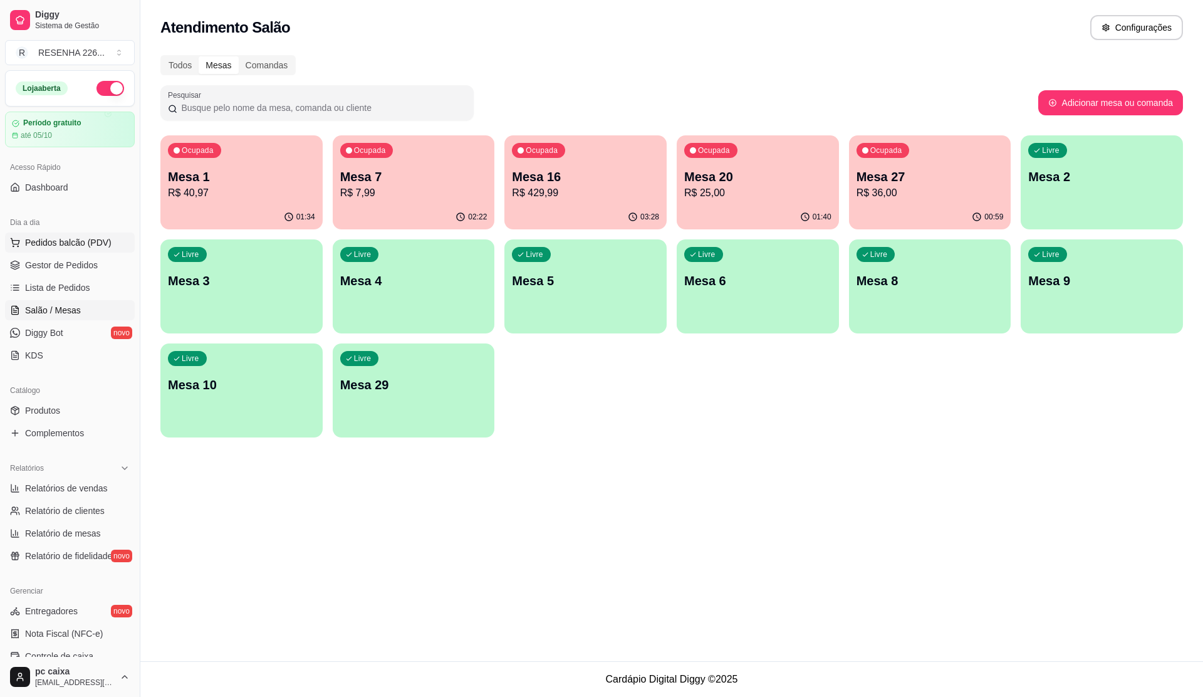
click at [48, 251] on button "Pedidos balcão (PDV)" at bounding box center [70, 242] width 130 height 20
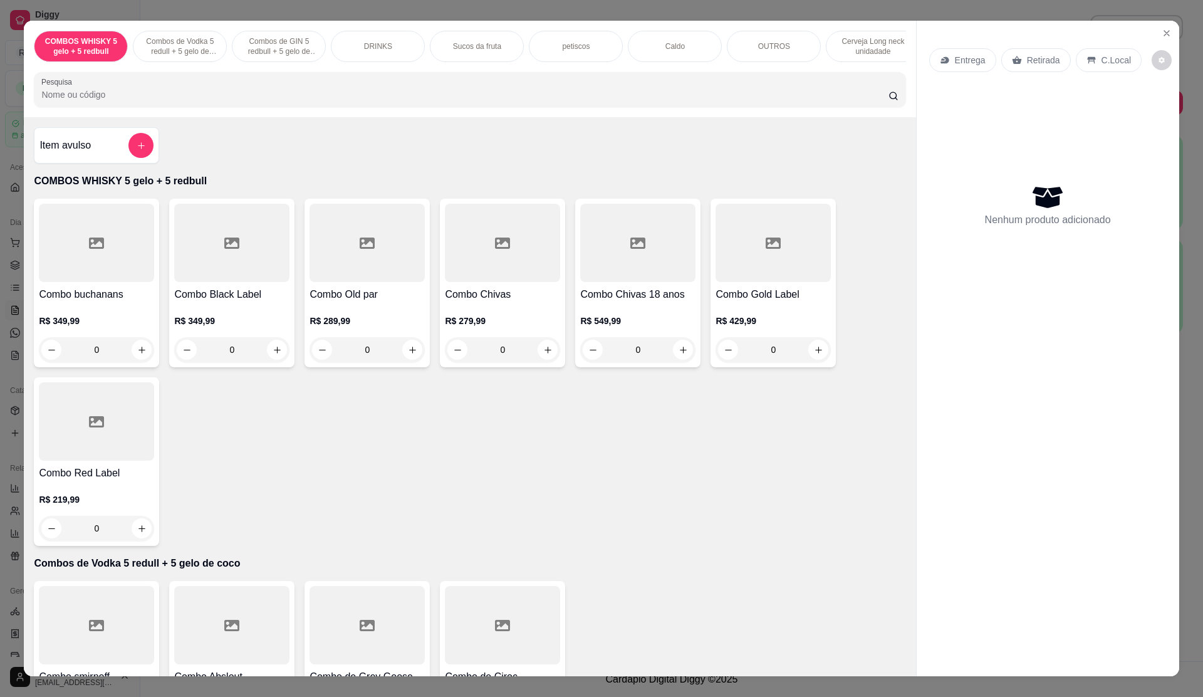
click at [181, 48] on p "Combos de Vodka 5 redull + 5 gelo de coco" at bounding box center [179, 46] width 73 height 20
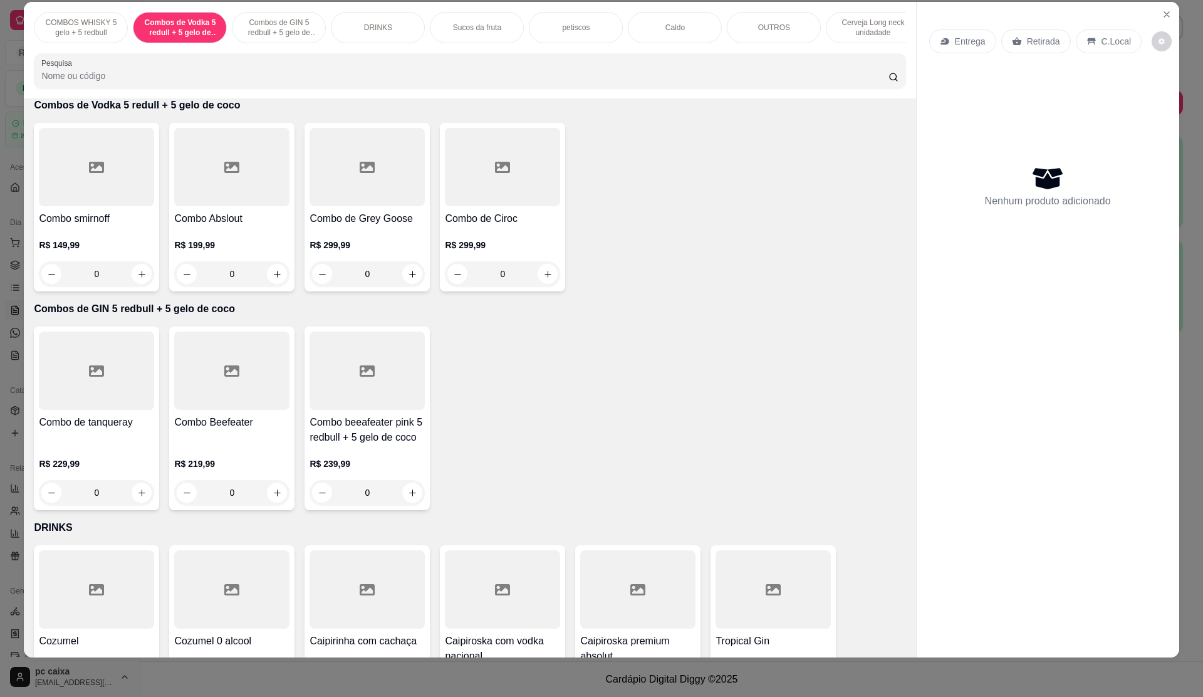
click at [259, 34] on p "Combos de GIN 5 redbull + 5 gelo de coco" at bounding box center [278, 28] width 73 height 20
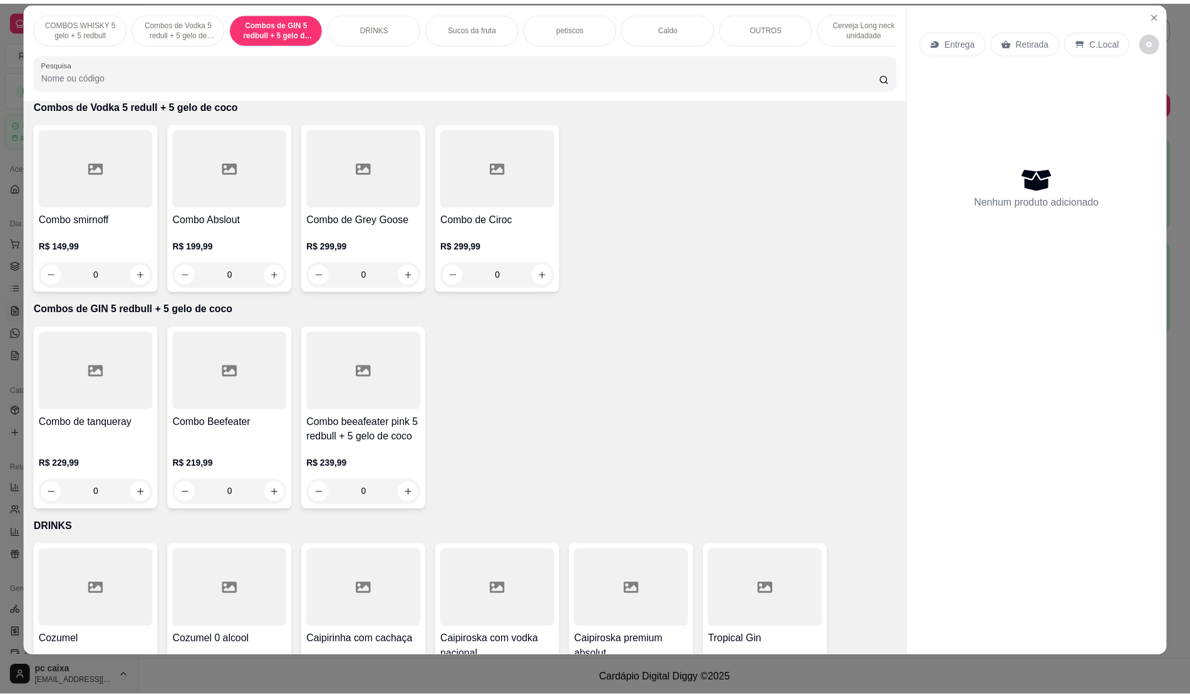
scroll to position [642, 0]
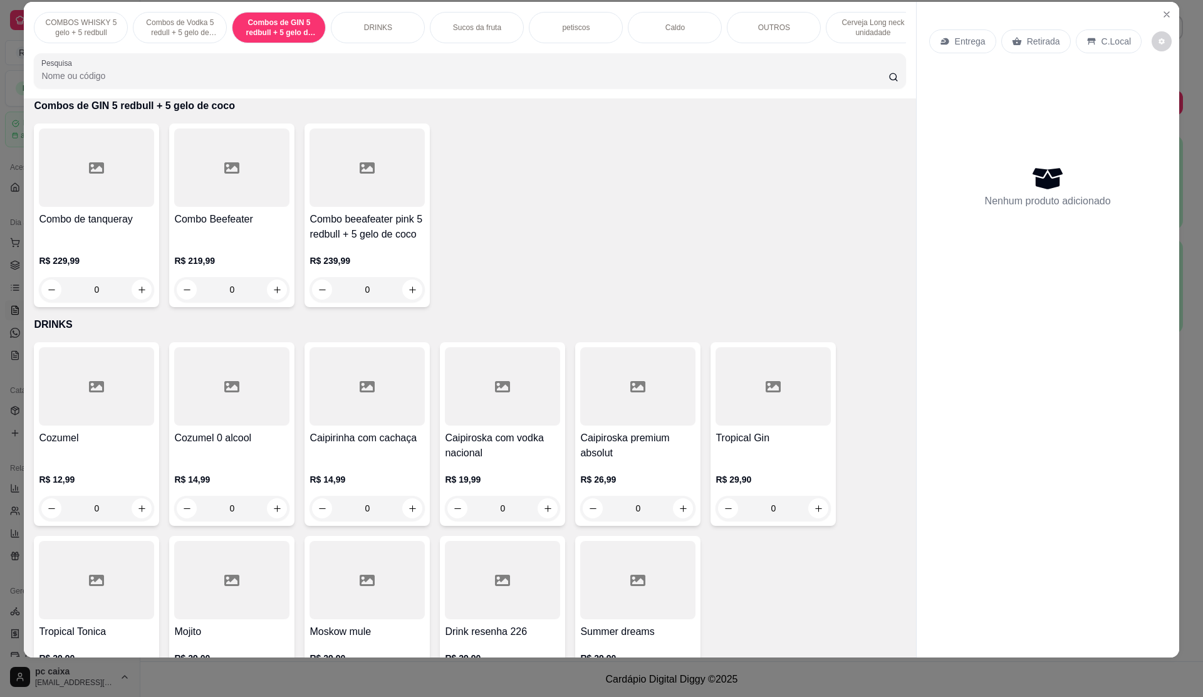
click at [242, 242] on div "Combo Beefeater" at bounding box center [231, 227] width 115 height 30
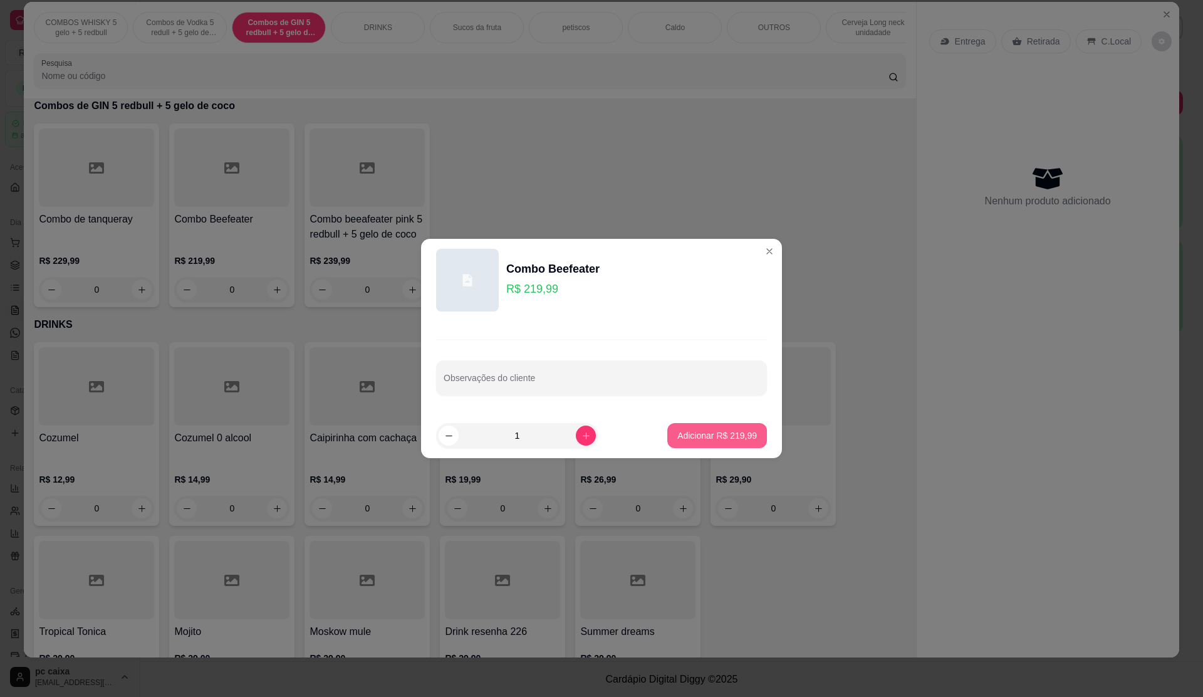
click at [677, 434] on p "Adicionar R$ 219,99" at bounding box center [717, 435] width 80 height 13
type input "1"
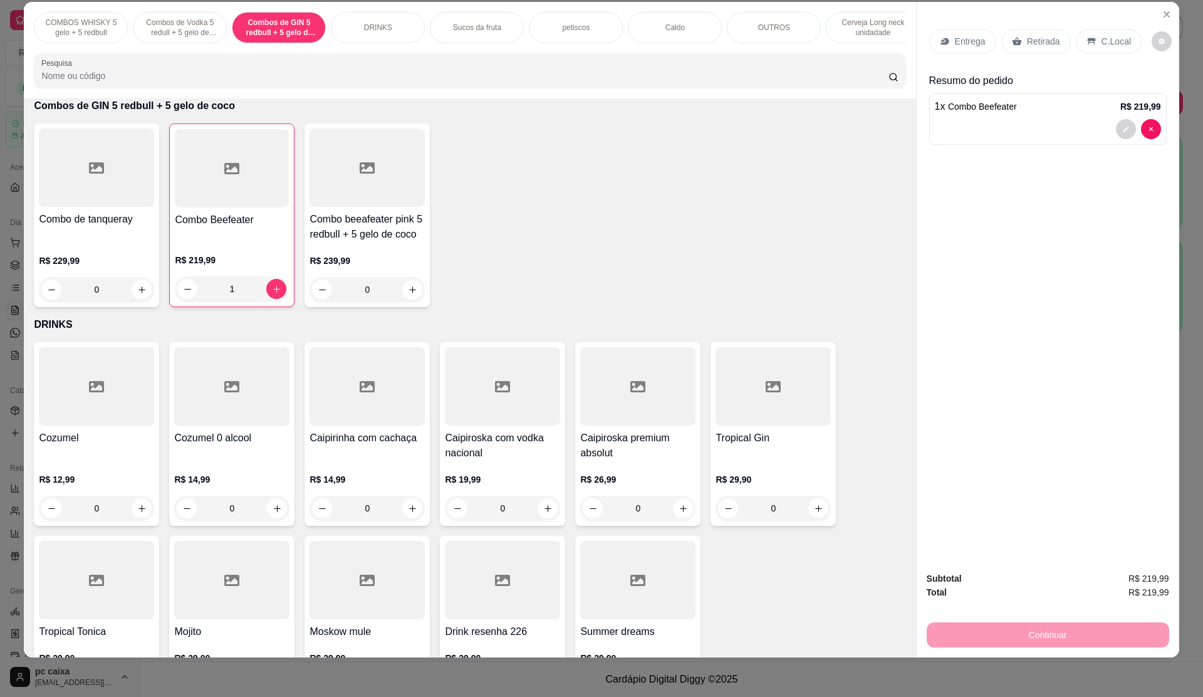
click at [1103, 45] on p "C.Local" at bounding box center [1116, 41] width 29 height 13
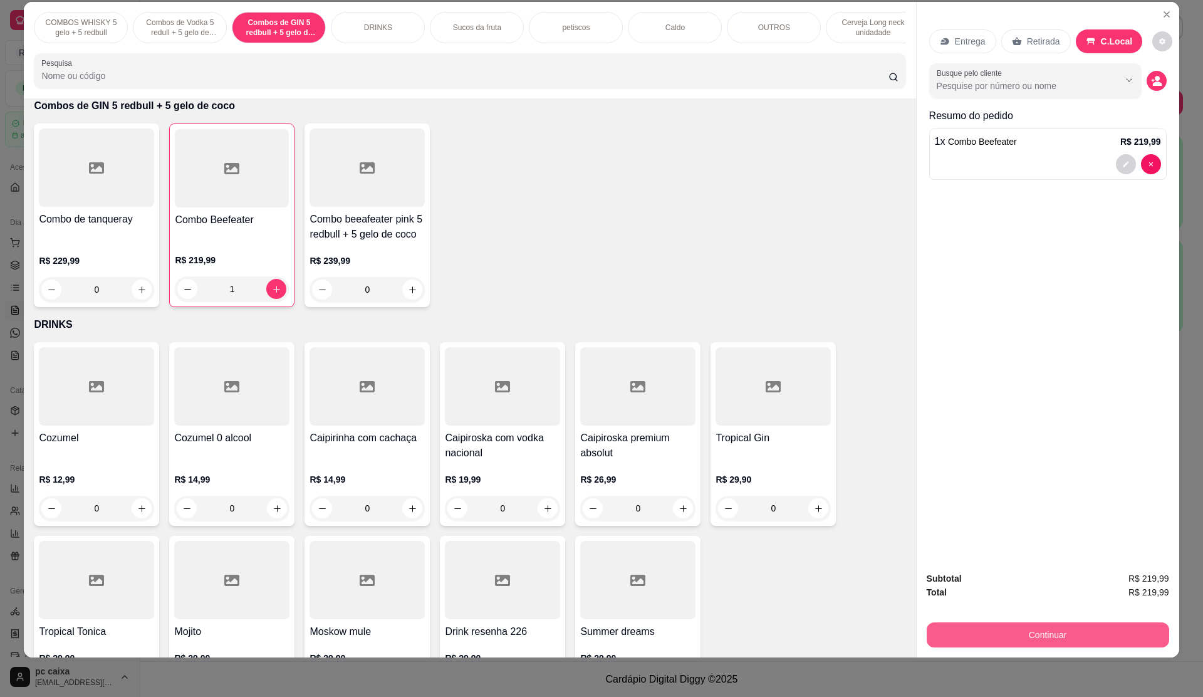
click at [1071, 637] on button "Continuar" at bounding box center [1048, 634] width 242 height 25
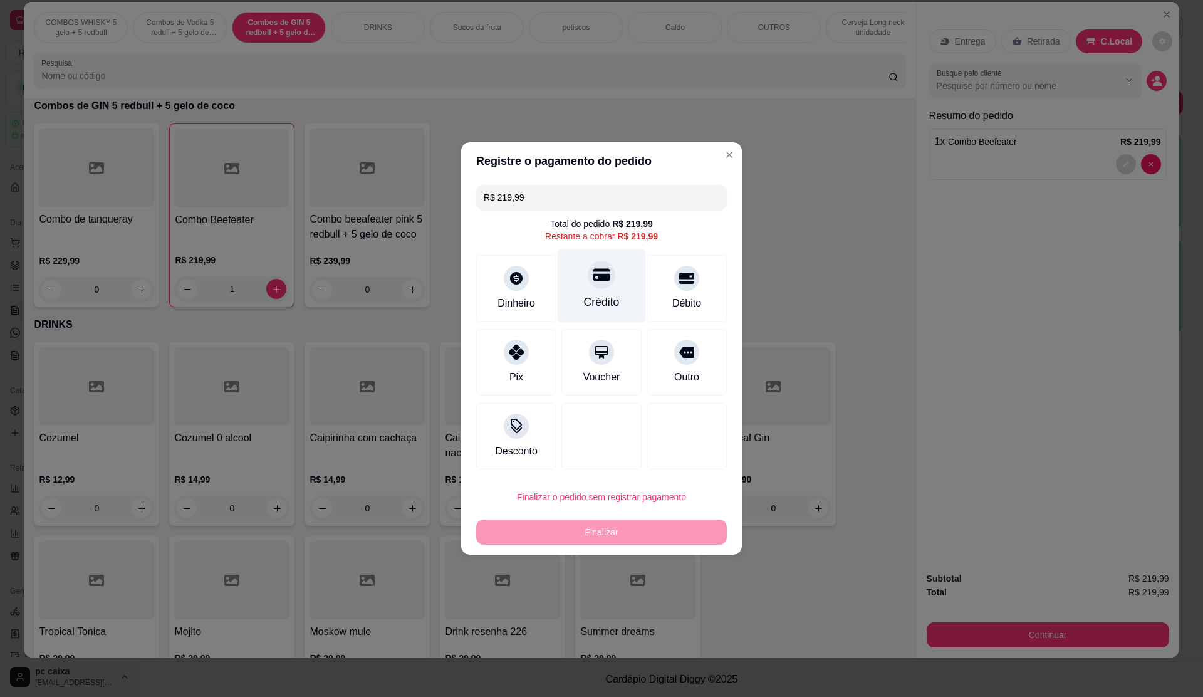
click at [598, 281] on icon at bounding box center [601, 274] width 16 height 16
type input "R$ 0,00"
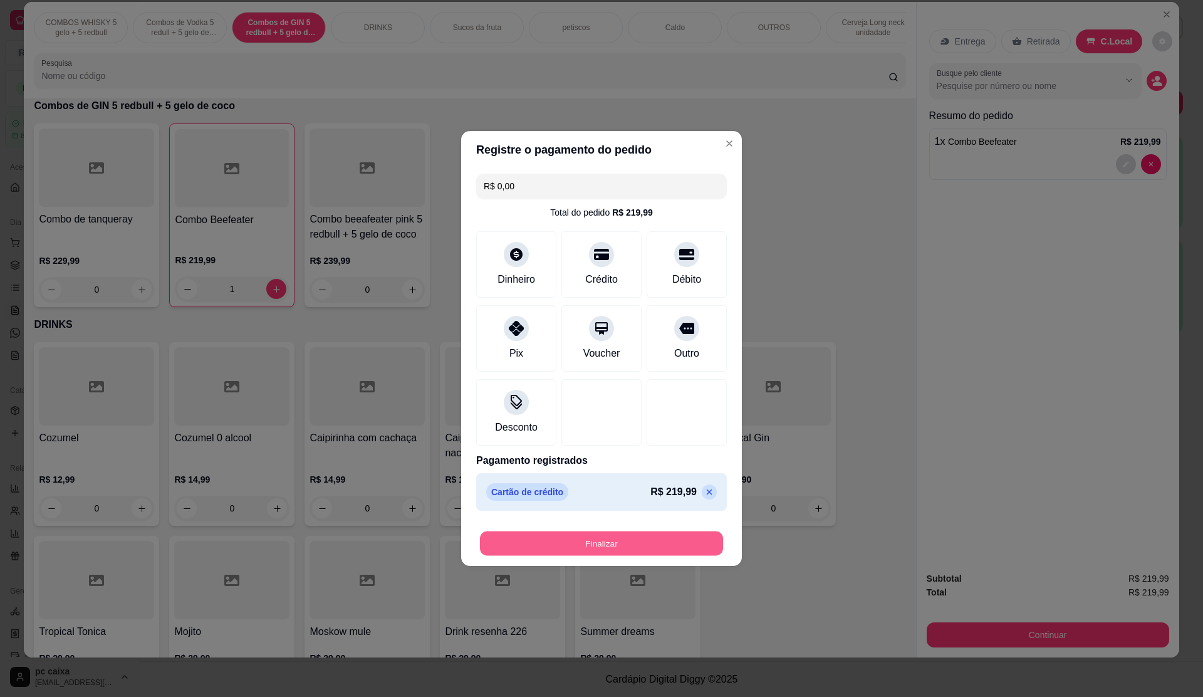
click at [612, 536] on button "Finalizar" at bounding box center [601, 543] width 243 height 24
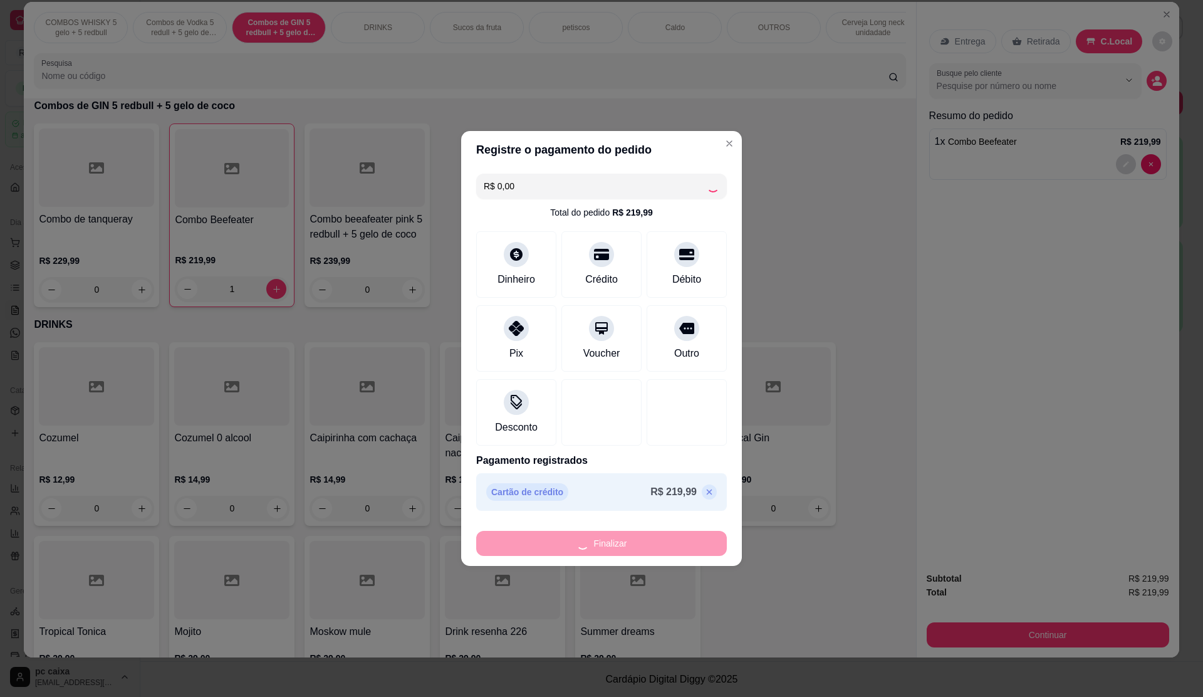
type input "0"
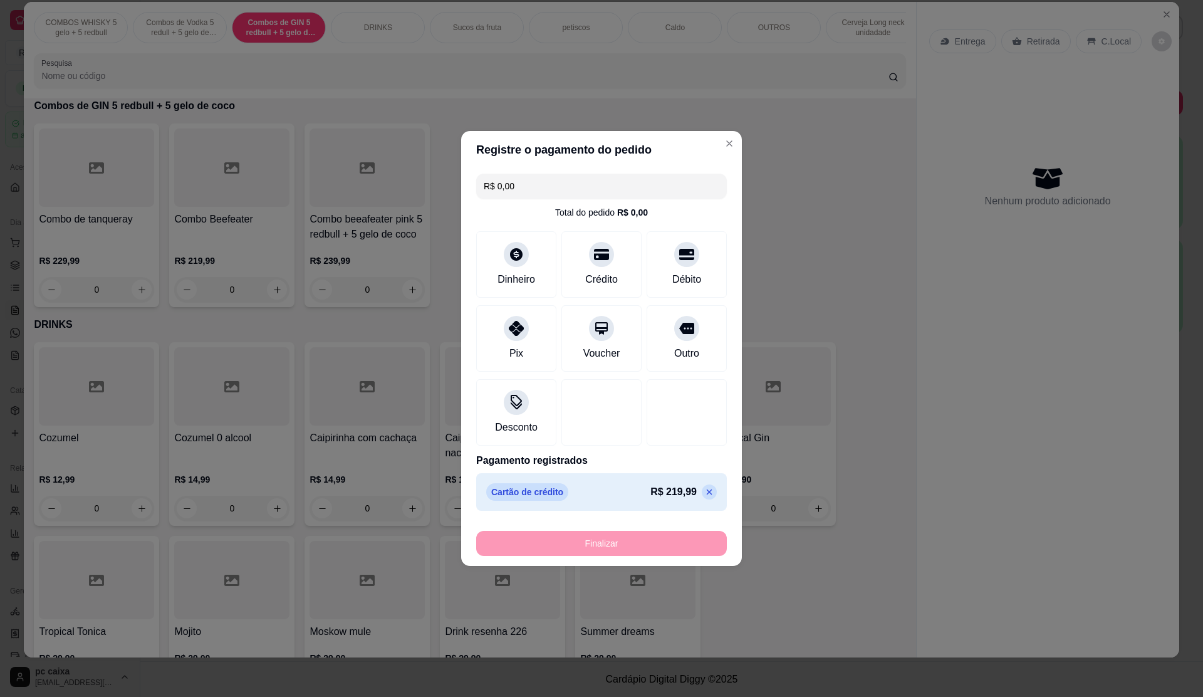
type input "-R$ 219,99"
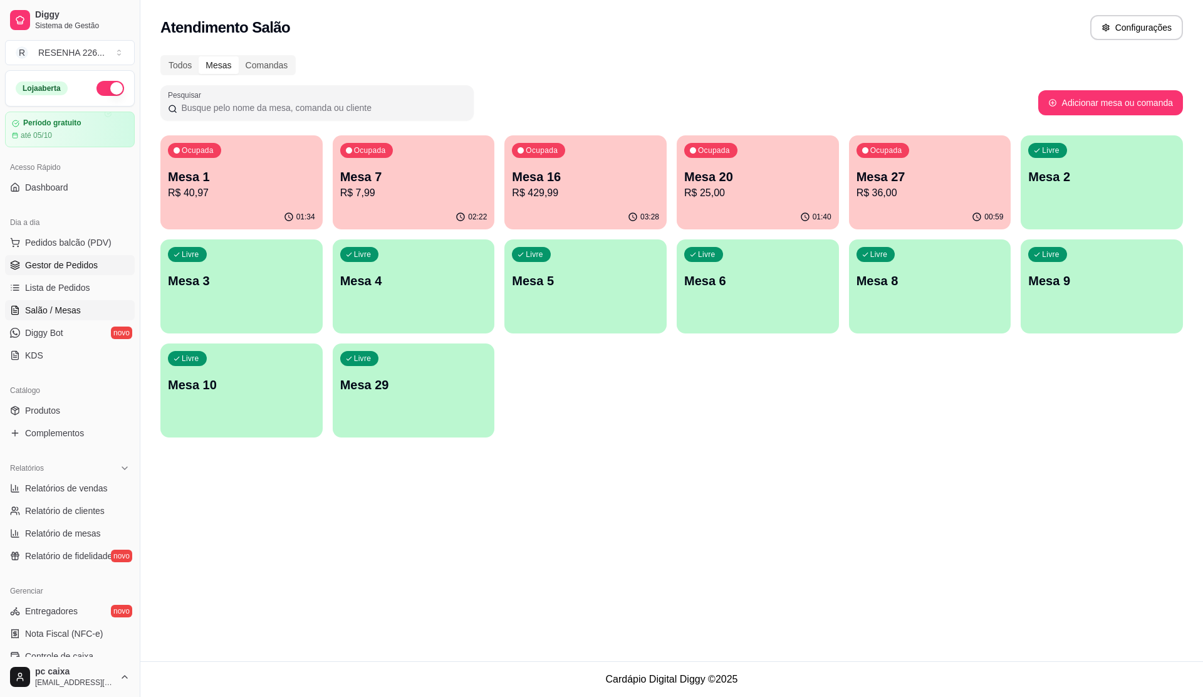
click at [35, 259] on span "Gestor de Pedidos" at bounding box center [61, 265] width 73 height 13
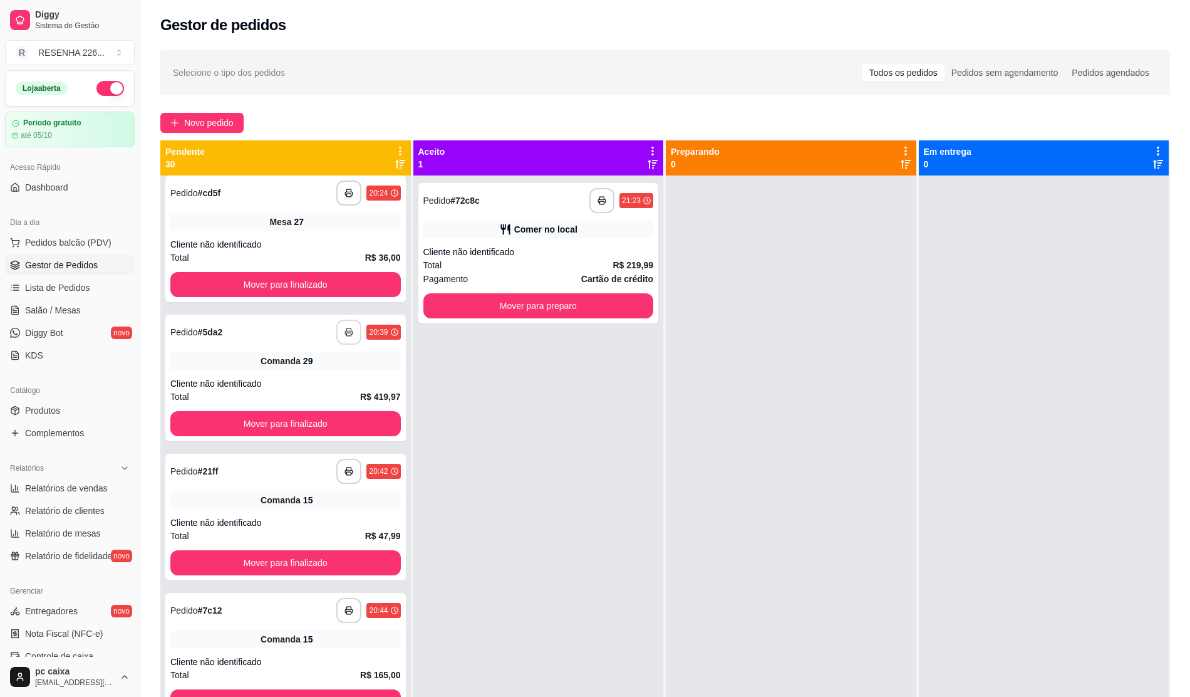
scroll to position [3341, 0]
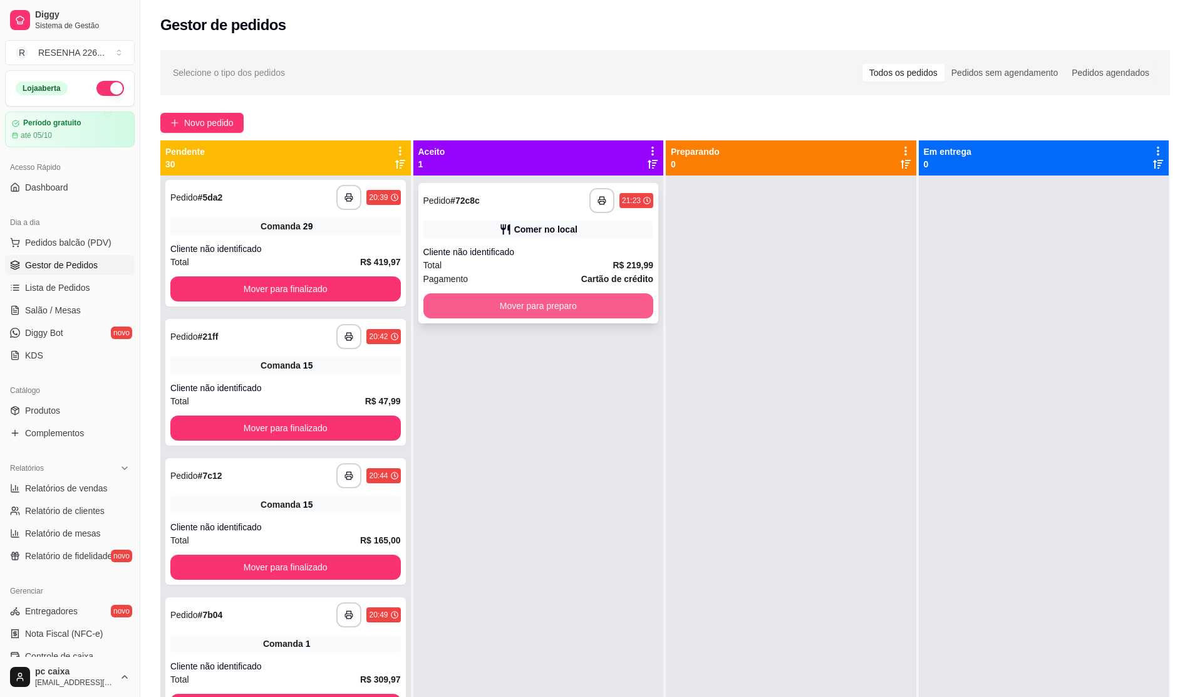
click at [544, 307] on button "Mover para preparo" at bounding box center [539, 305] width 231 height 25
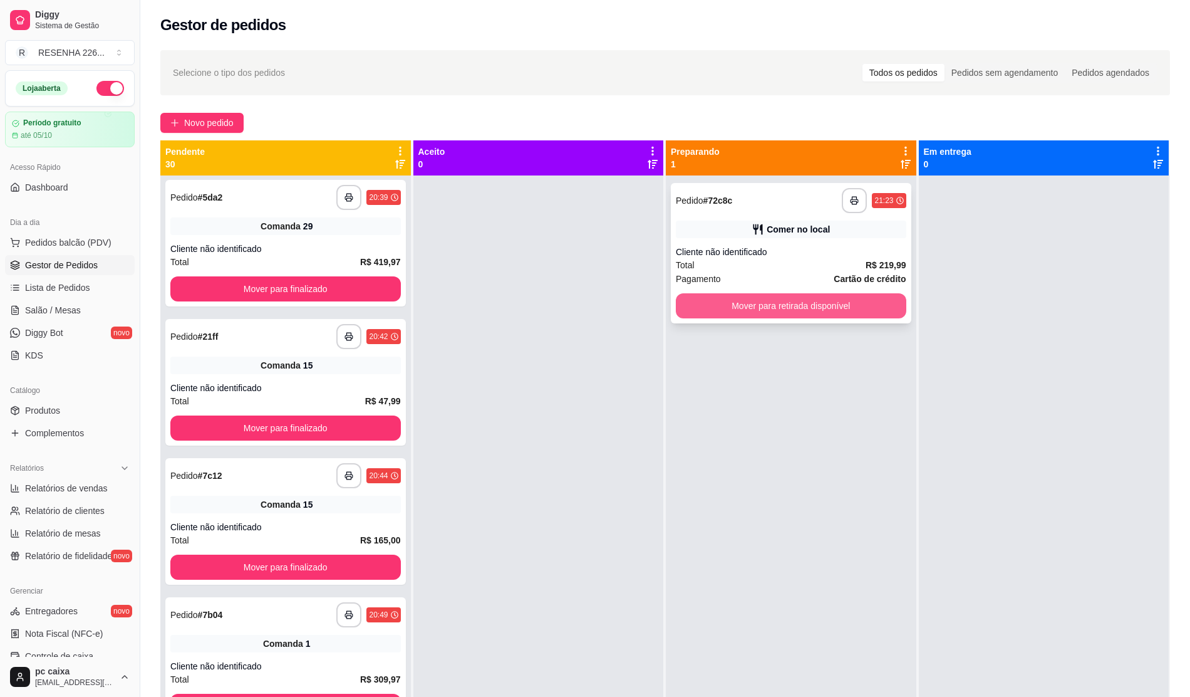
click at [761, 301] on button "Mover para retirada disponível" at bounding box center [791, 305] width 231 height 25
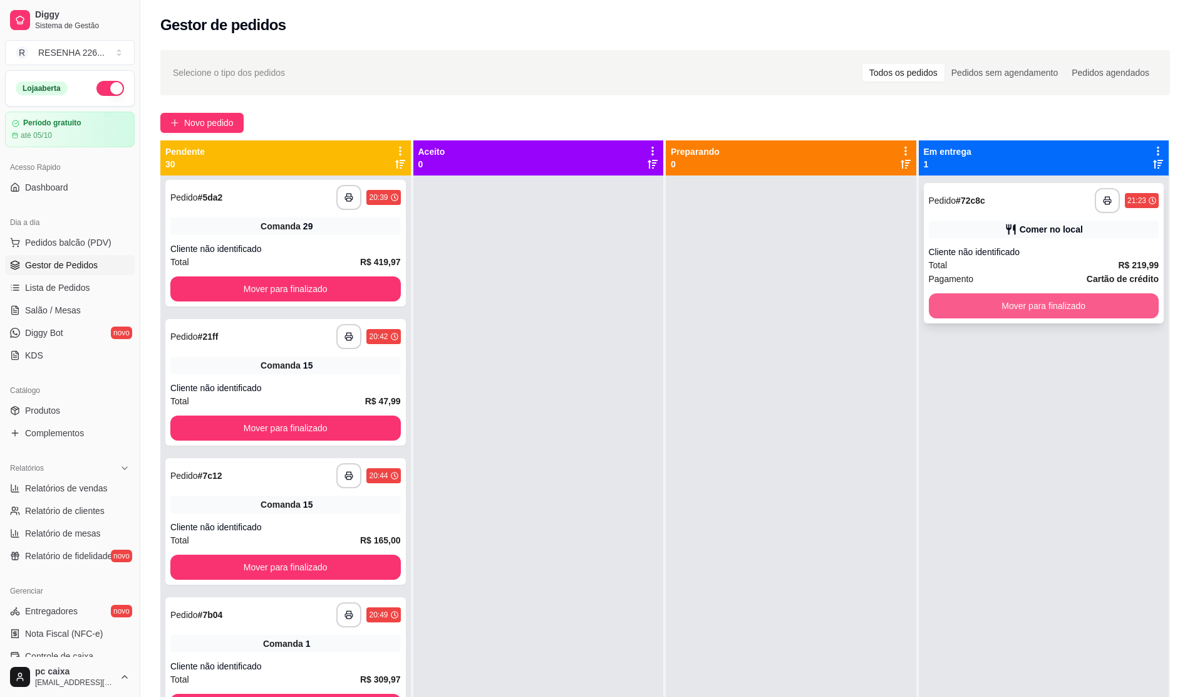
click at [1043, 303] on button "Mover para finalizado" at bounding box center [1044, 305] width 231 height 25
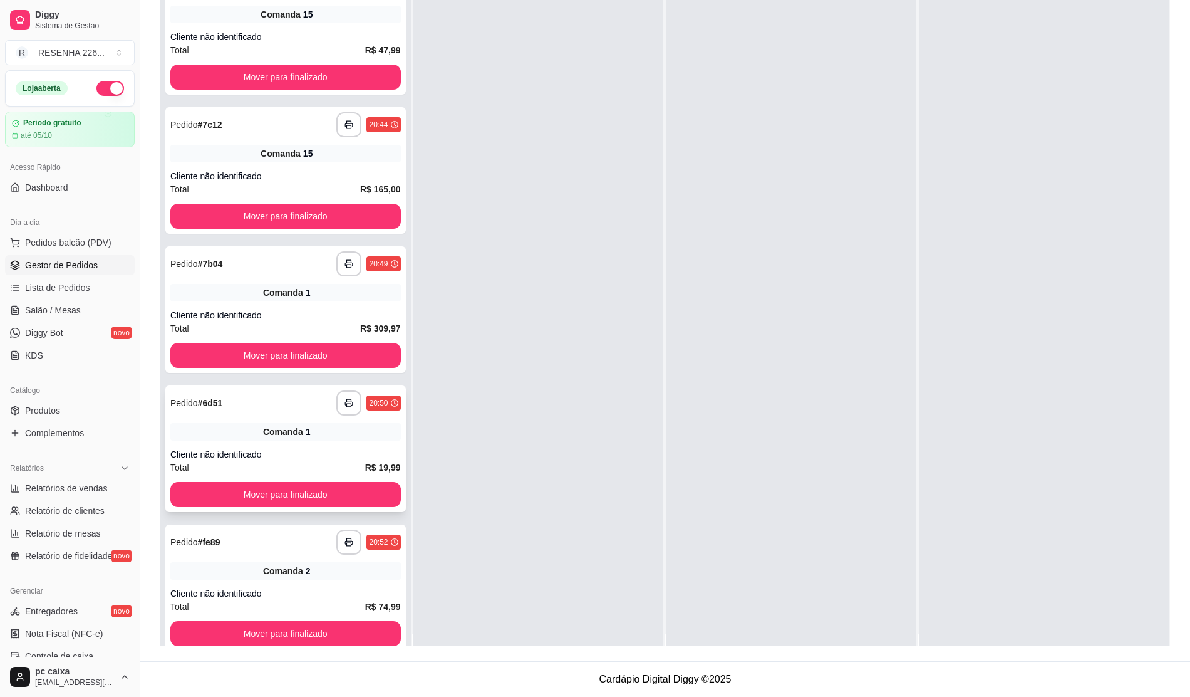
scroll to position [0, 0]
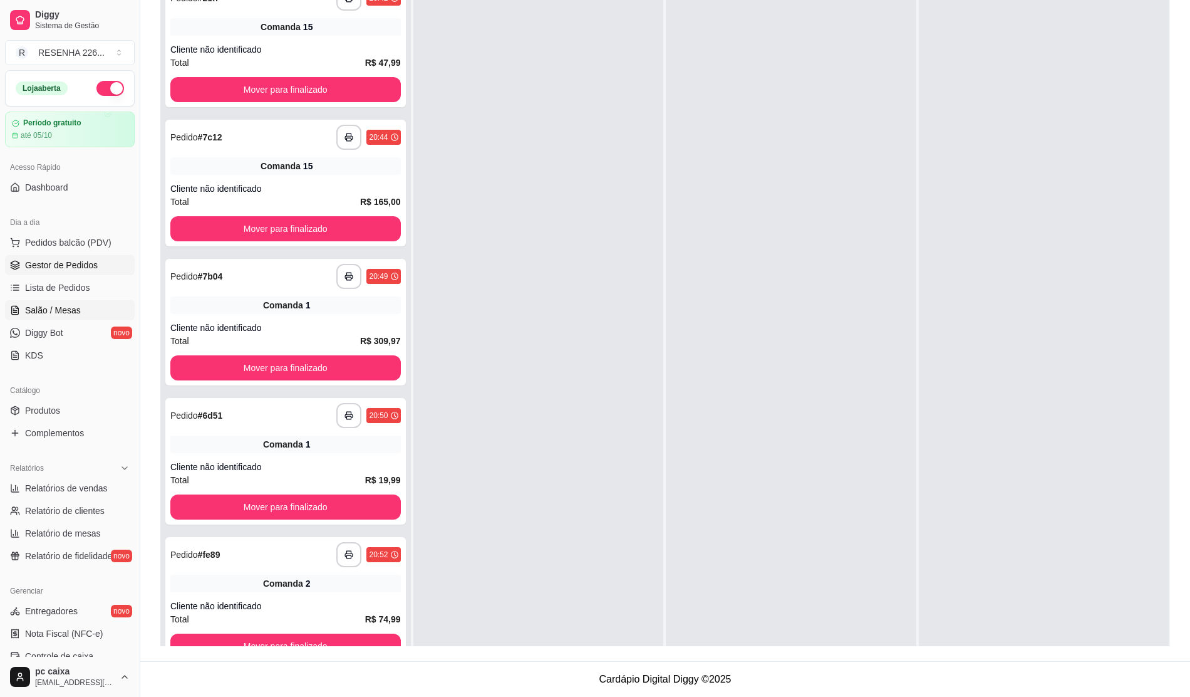
click at [76, 316] on span "Salão / Mesas" at bounding box center [53, 310] width 56 height 13
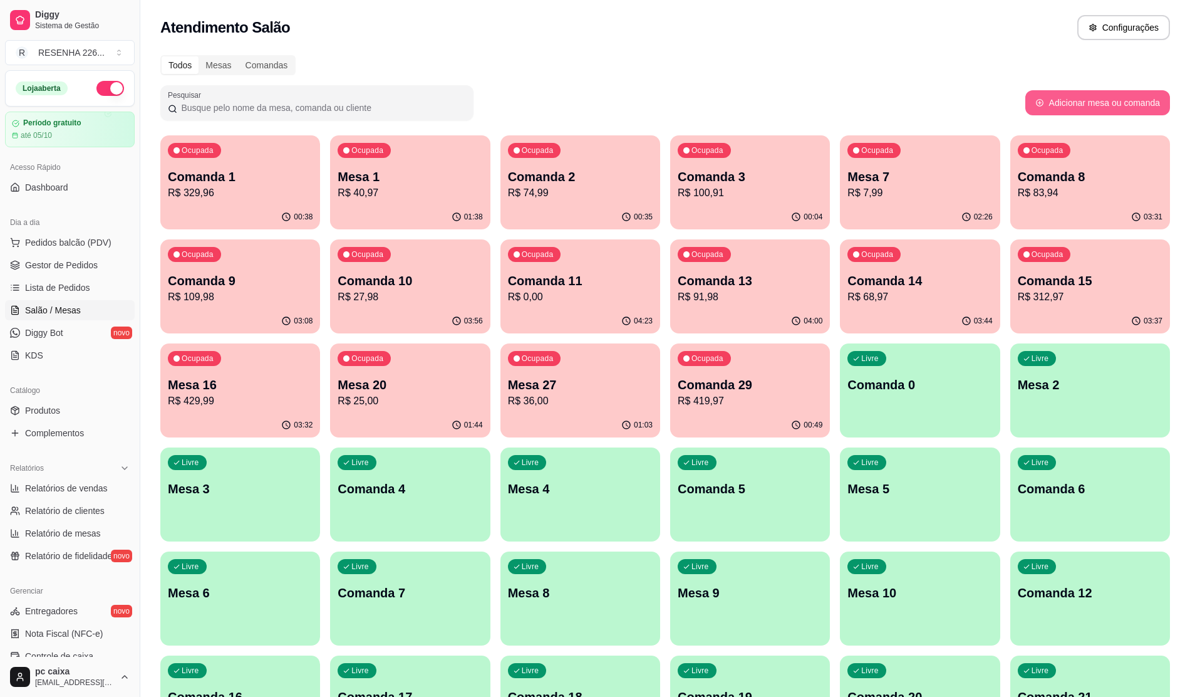
click at [1132, 106] on button "Adicionar mesa ou comanda" at bounding box center [1098, 102] width 145 height 25
select select "TABLE"
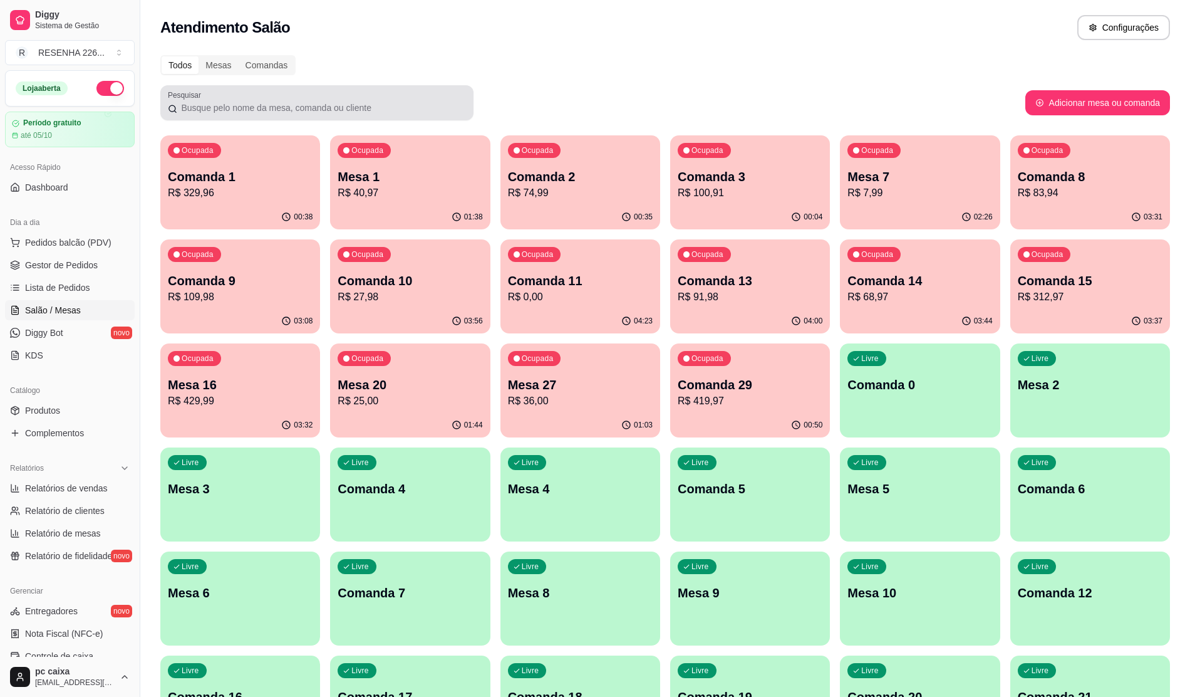
click at [274, 100] on div at bounding box center [317, 102] width 298 height 25
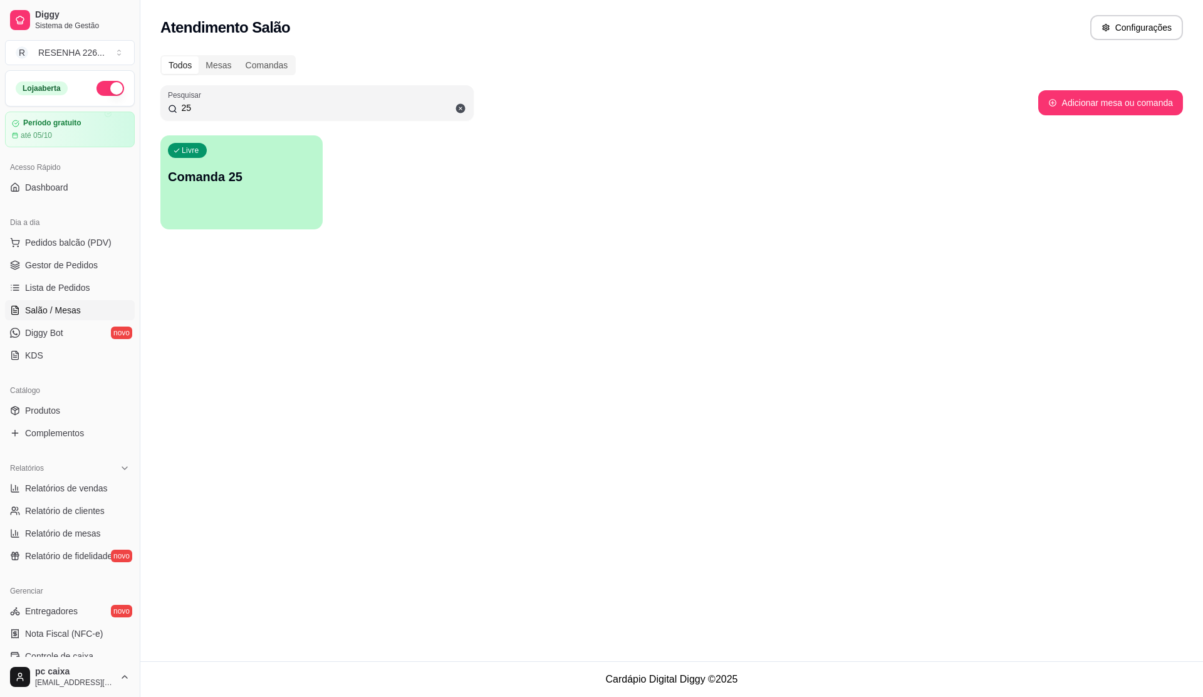
type input "25"
click at [268, 174] on p "Comanda 25" at bounding box center [241, 177] width 147 height 18
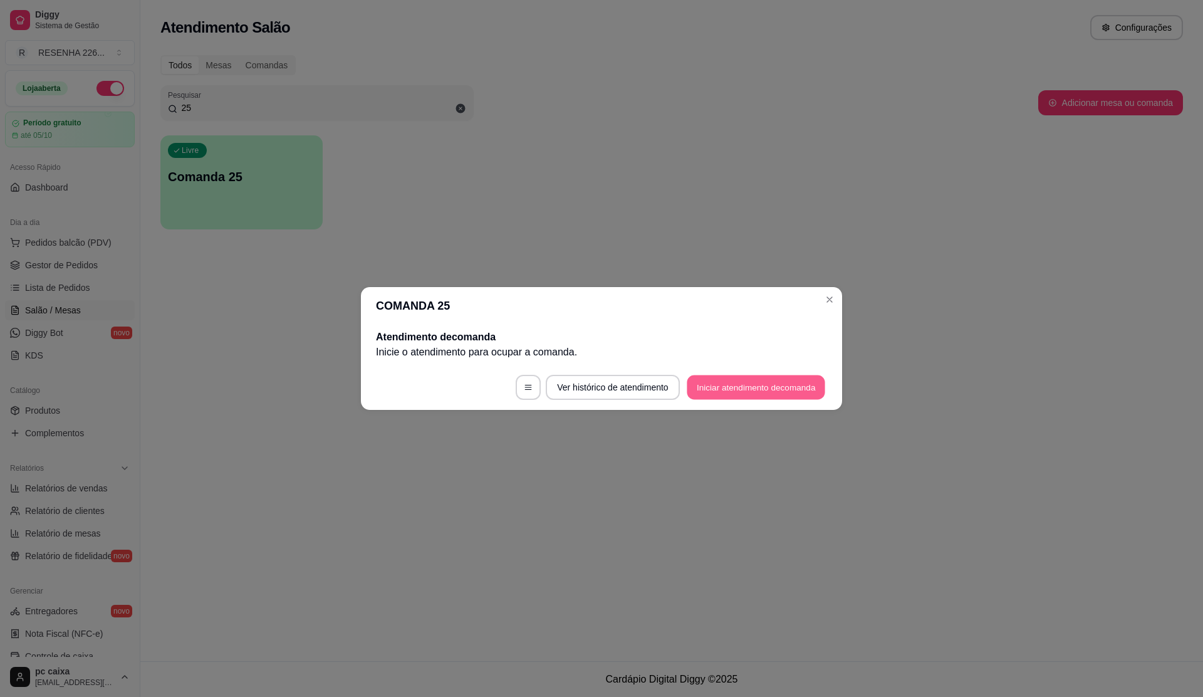
click at [711, 385] on button "Iniciar atendimento de comanda" at bounding box center [756, 387] width 138 height 24
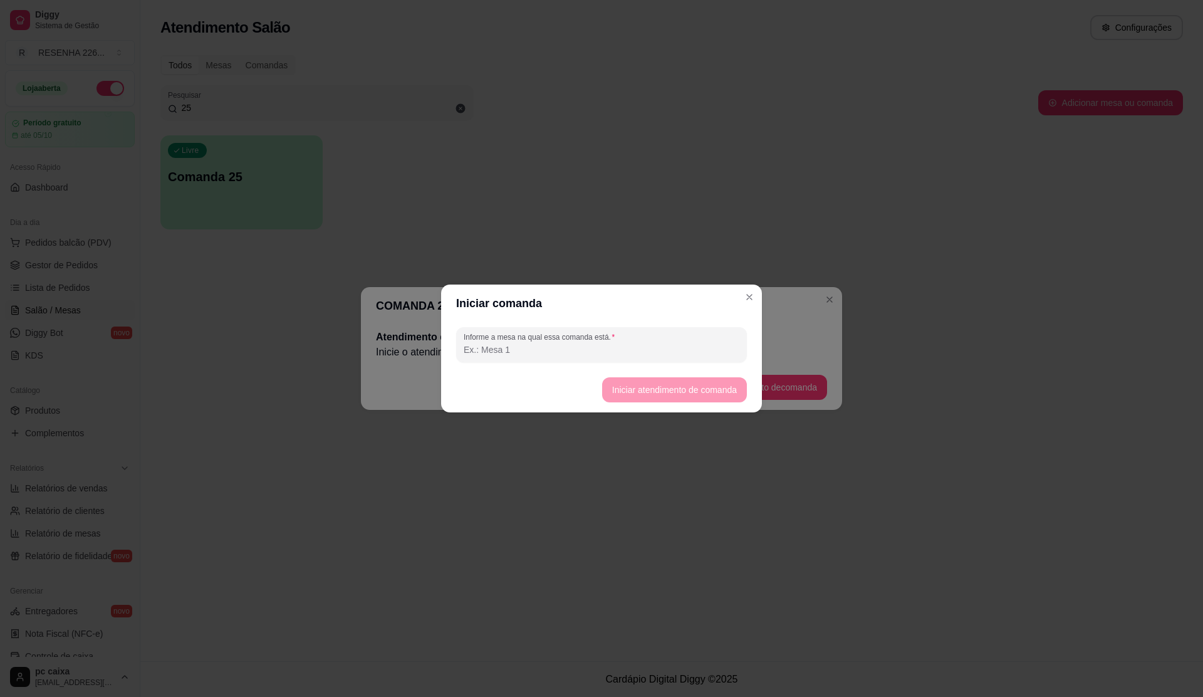
click at [570, 347] on input "Informe a mesa na qual essa comanda está." at bounding box center [602, 349] width 276 height 13
type input "25"
click at [655, 388] on button "Iniciar atendimento de comanda" at bounding box center [674, 389] width 145 height 25
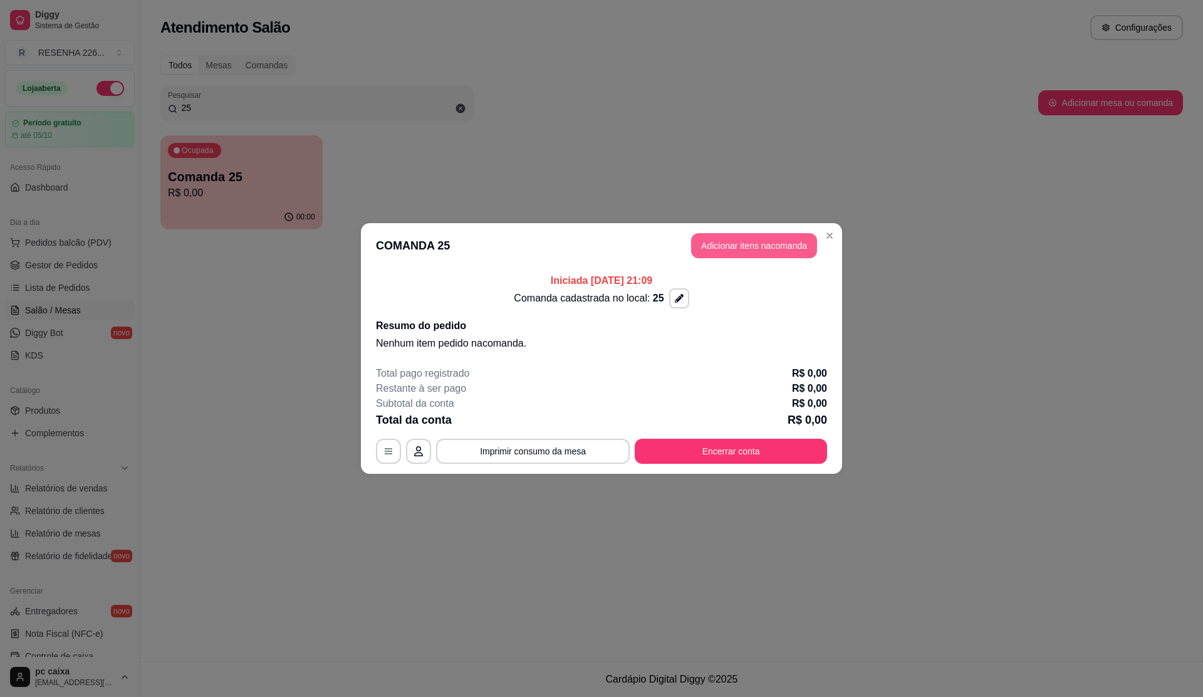
click at [746, 244] on button "Adicionar itens na comanda" at bounding box center [754, 245] width 126 height 25
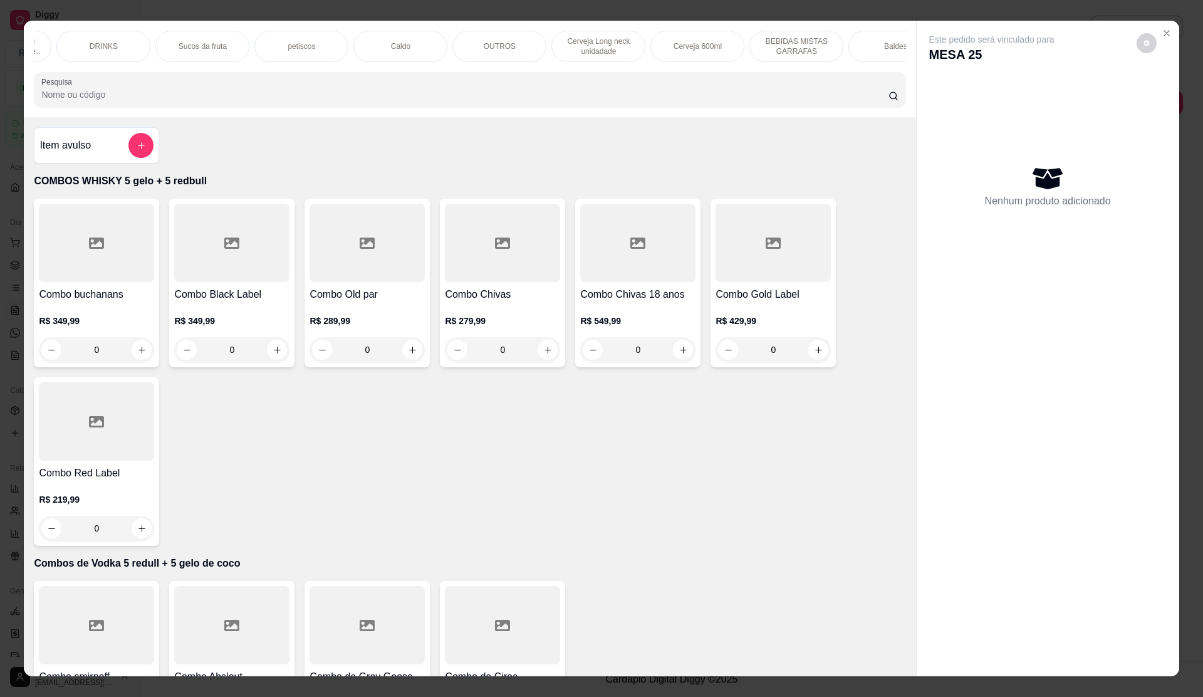
scroll to position [0, 178]
click at [124, 48] on p "Combos de GIN 5 redbull + 5 gelo de coco" at bounding box center [101, 46] width 73 height 20
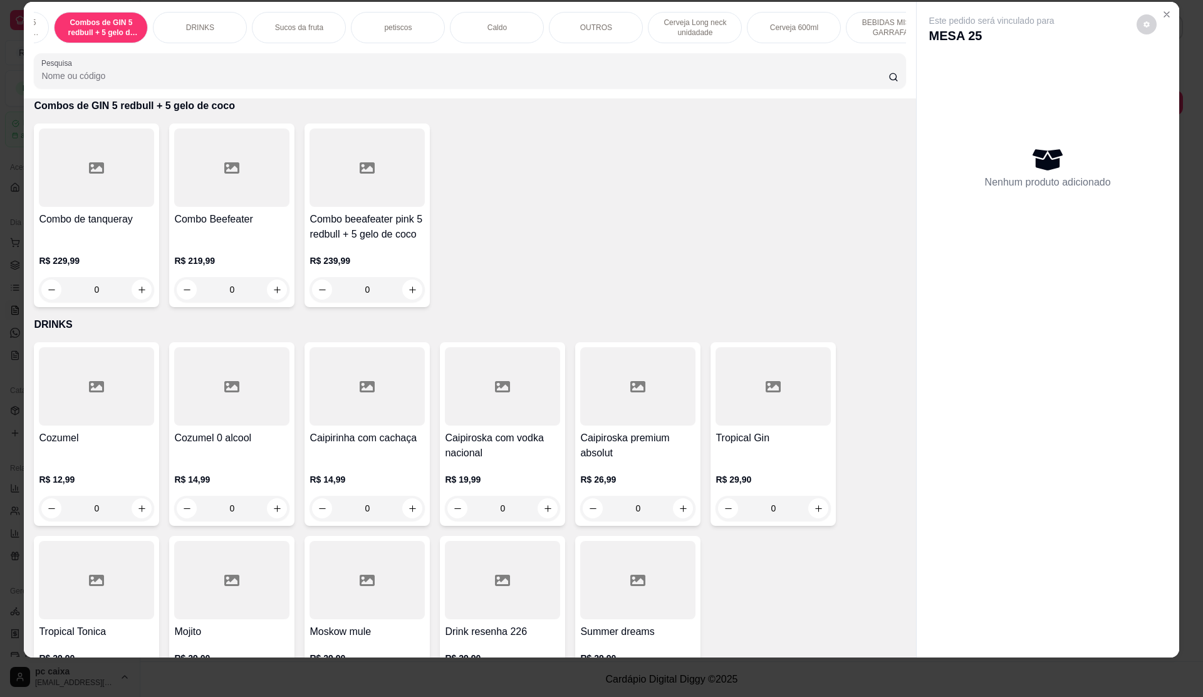
click at [252, 207] on div at bounding box center [231, 167] width 115 height 78
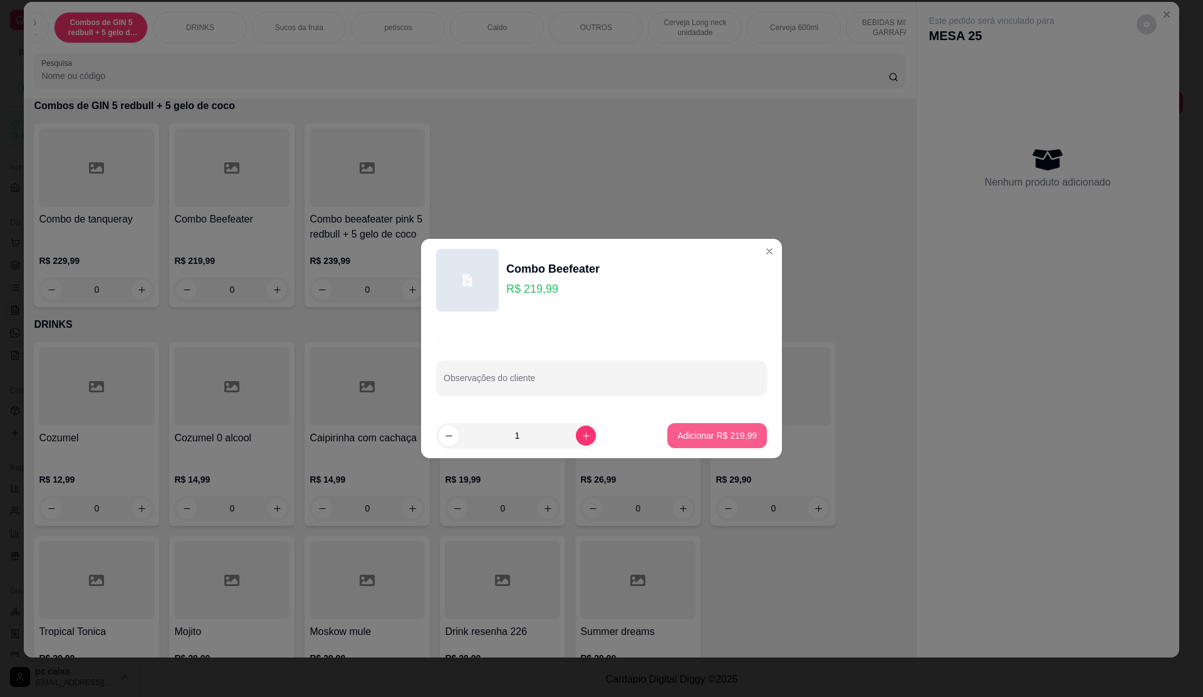
click at [717, 424] on button "Adicionar R$ 219,99" at bounding box center [717, 435] width 100 height 25
type input "1"
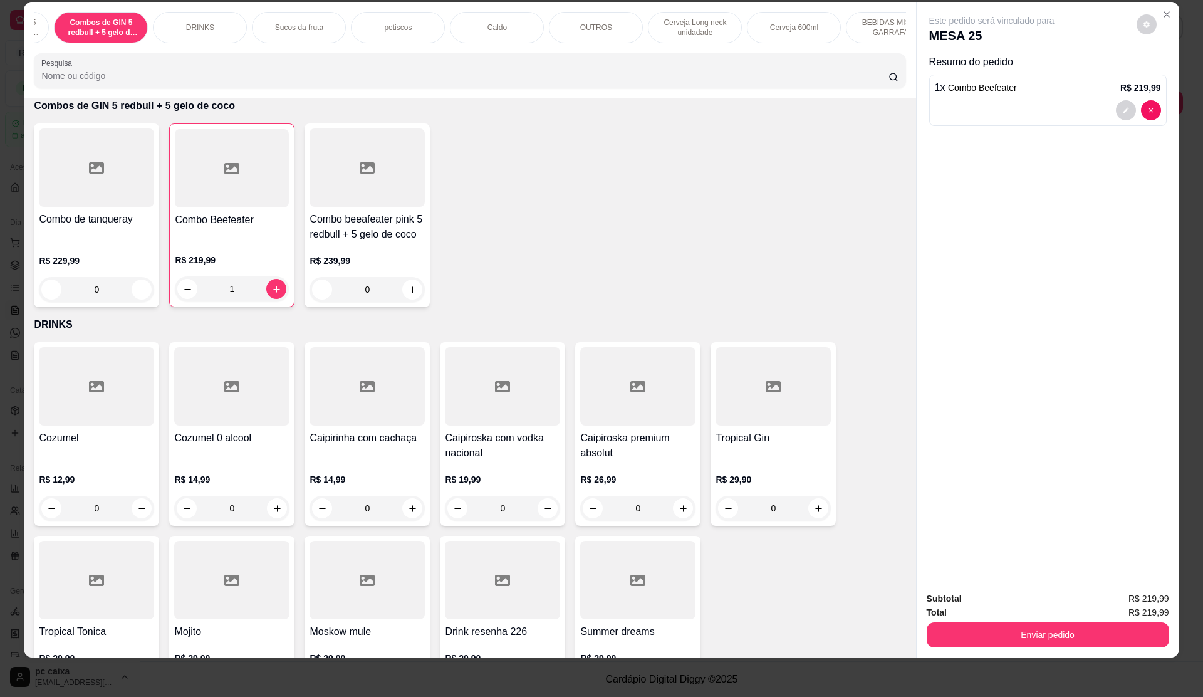
click at [629, 201] on div "Combo de tanqueray R$ 229,99 0 Combo Beefeater R$ 219,99 1 Combo beeafeater pin…" at bounding box center [470, 215] width 872 height 184
click at [384, 26] on p "petiscos" at bounding box center [398, 28] width 28 height 10
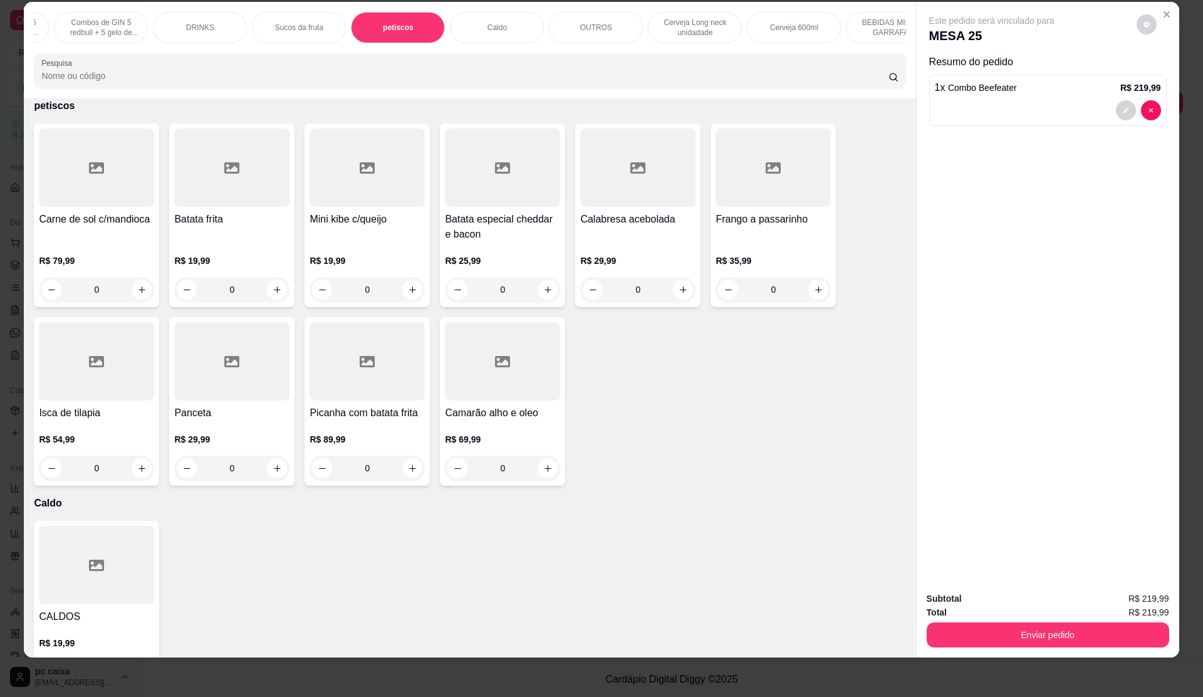
click at [744, 227] on h4 "Frango a passarinho" at bounding box center [773, 219] width 115 height 15
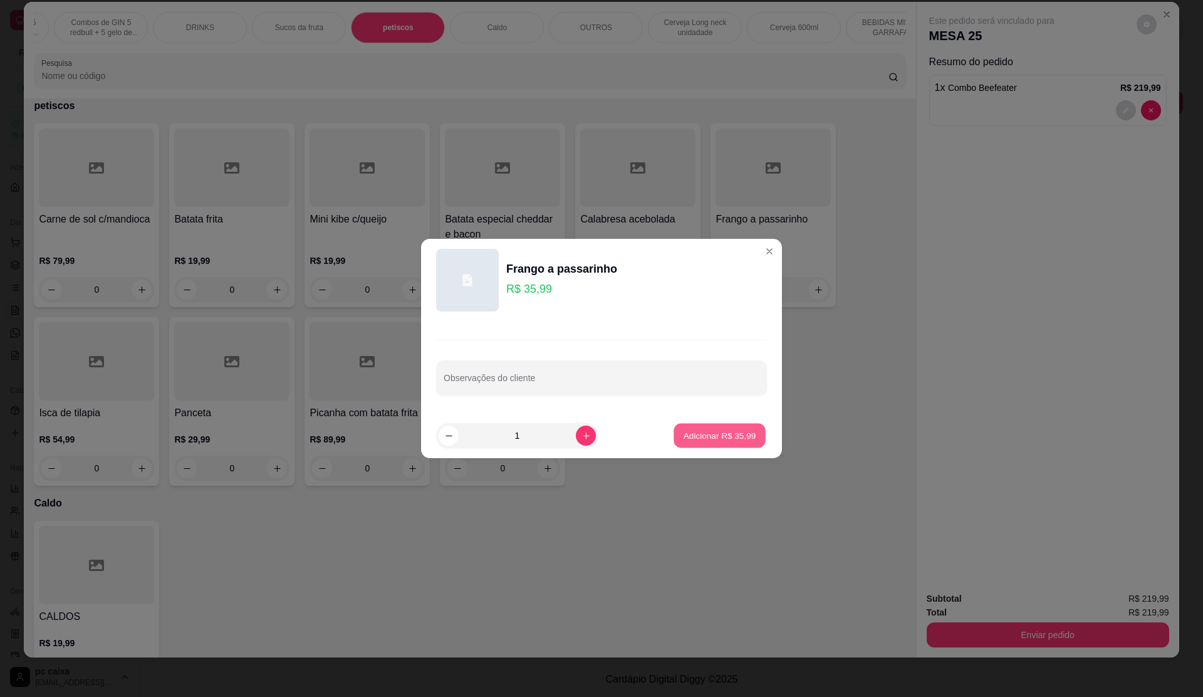
click at [712, 432] on p "Adicionar R$ 35,99" at bounding box center [720, 435] width 73 height 12
type input "1"
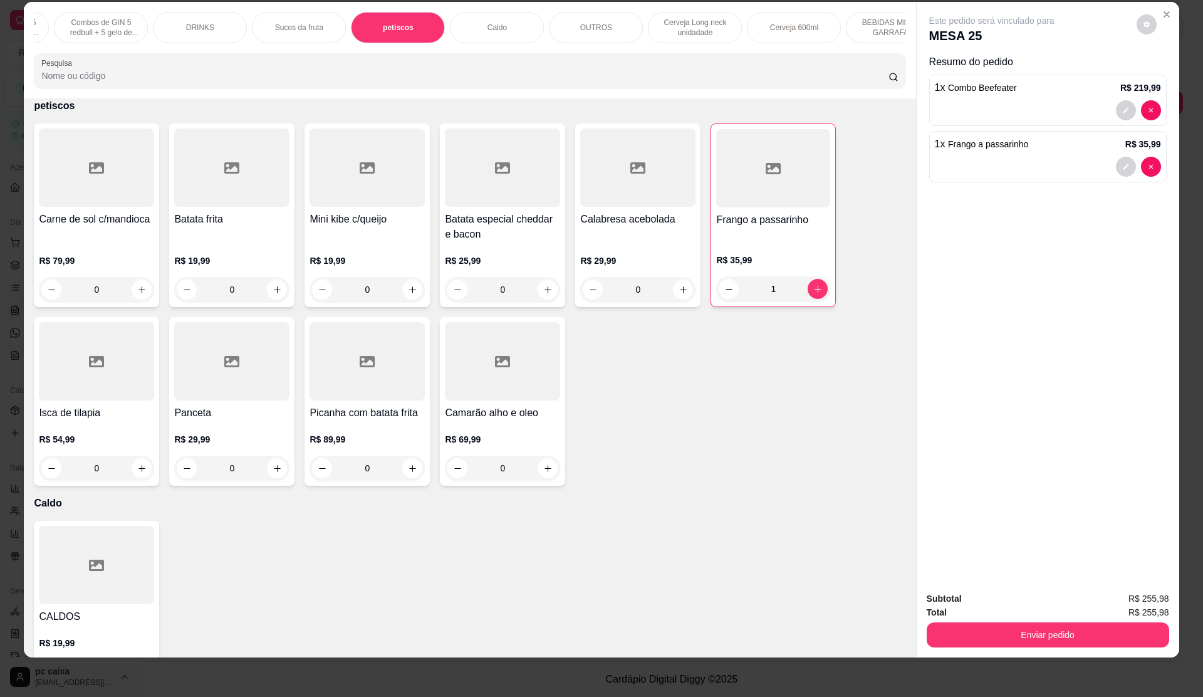
click at [608, 31] on div "OUTROS" at bounding box center [596, 27] width 94 height 31
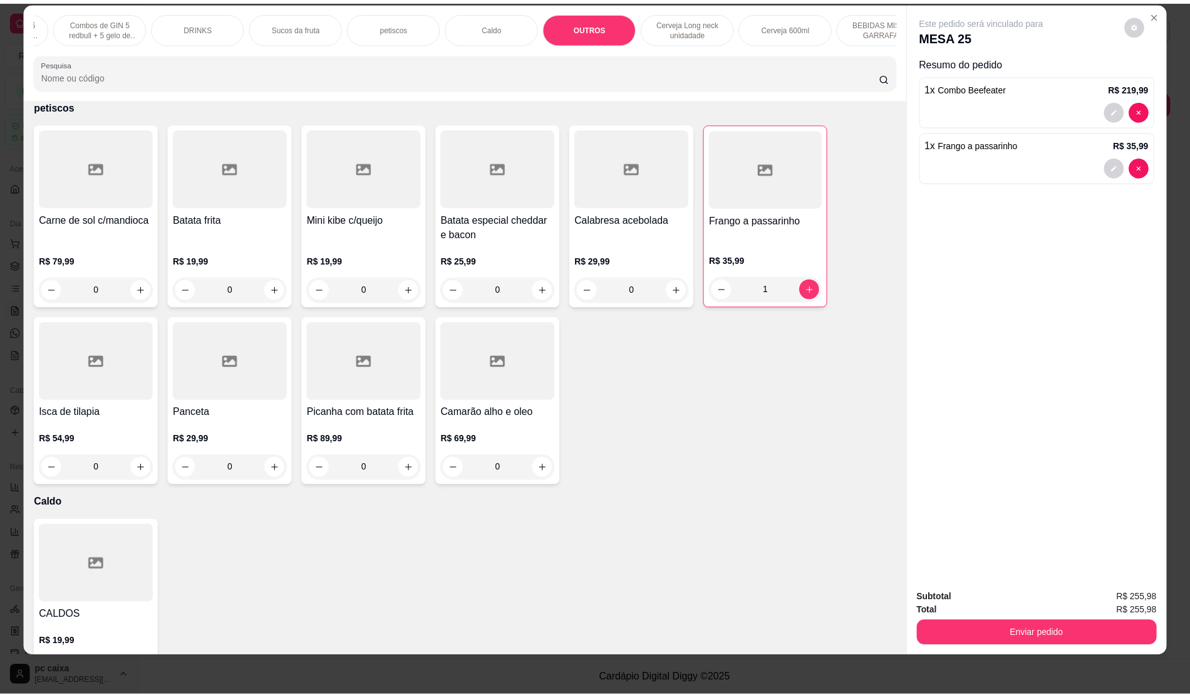
scroll to position [2063, 0]
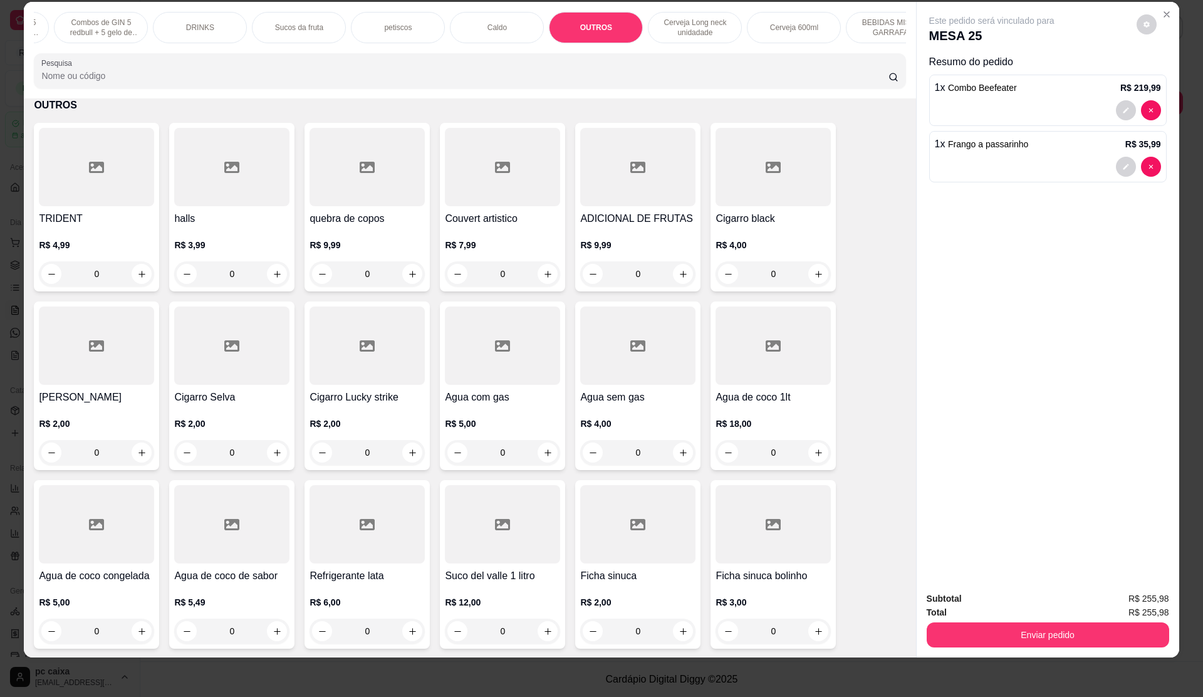
click at [219, 226] on h4 "halls" at bounding box center [231, 218] width 115 height 15
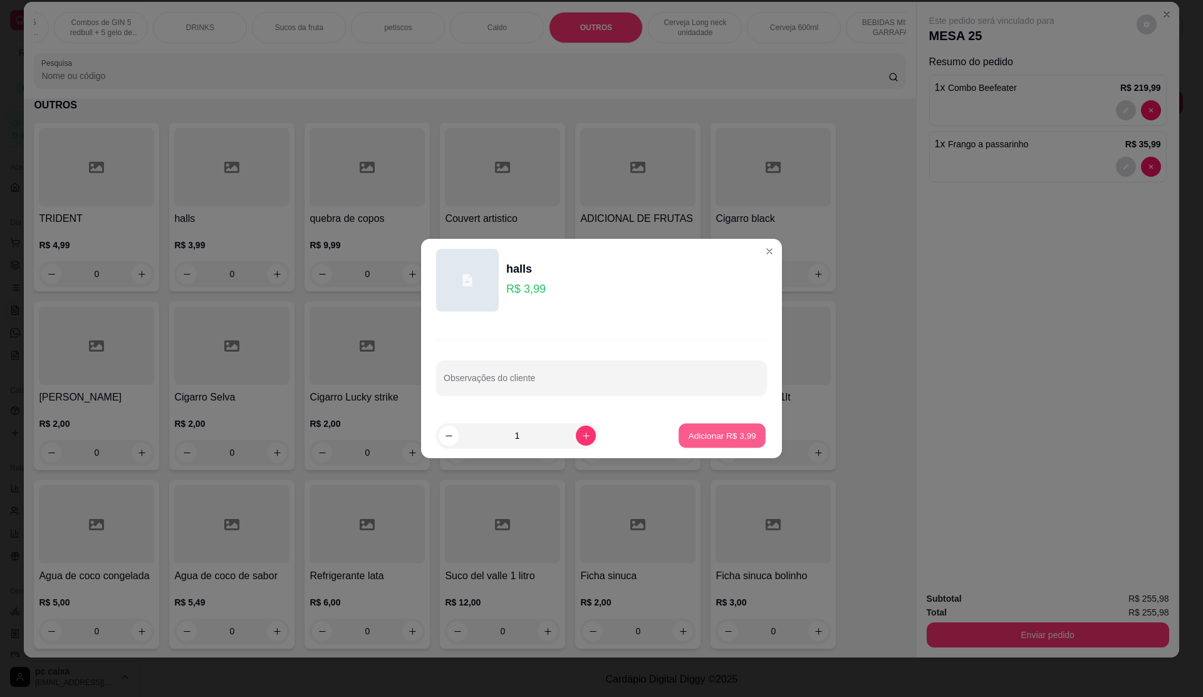
click at [731, 430] on p "Adicionar R$ 3,99" at bounding box center [722, 435] width 68 height 12
type input "1"
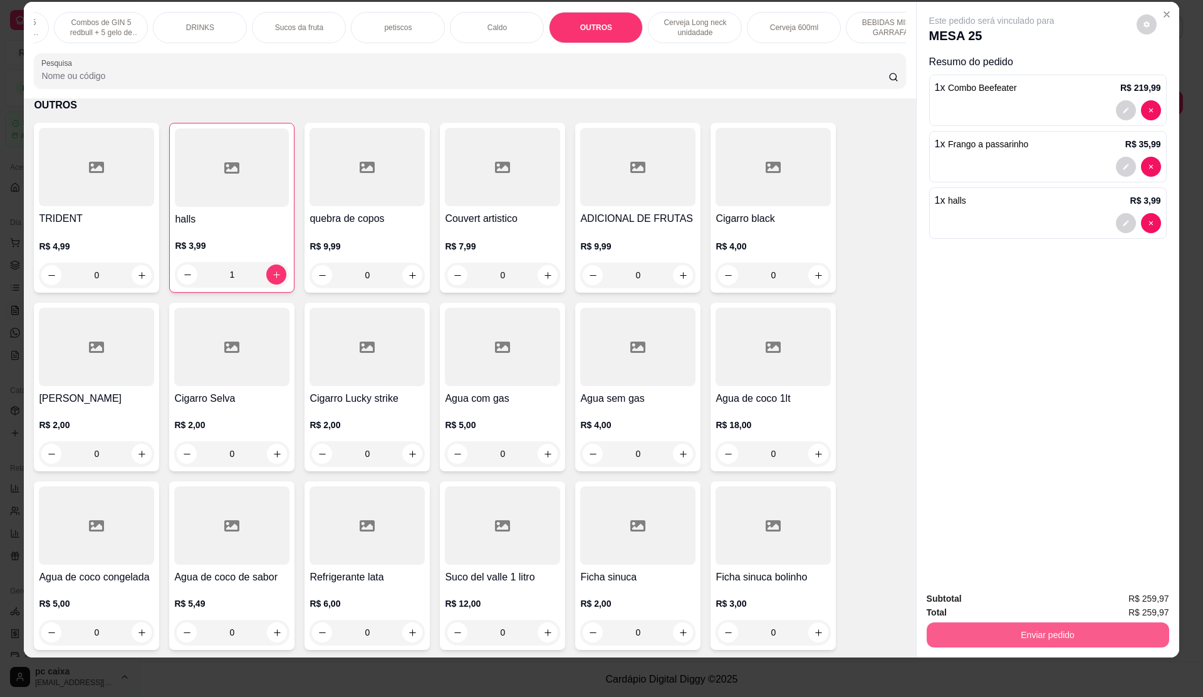
click at [1094, 637] on button "Enviar pedido" at bounding box center [1048, 634] width 242 height 25
click at [1014, 613] on button "Não registrar e enviar pedido" at bounding box center [1005, 603] width 130 height 24
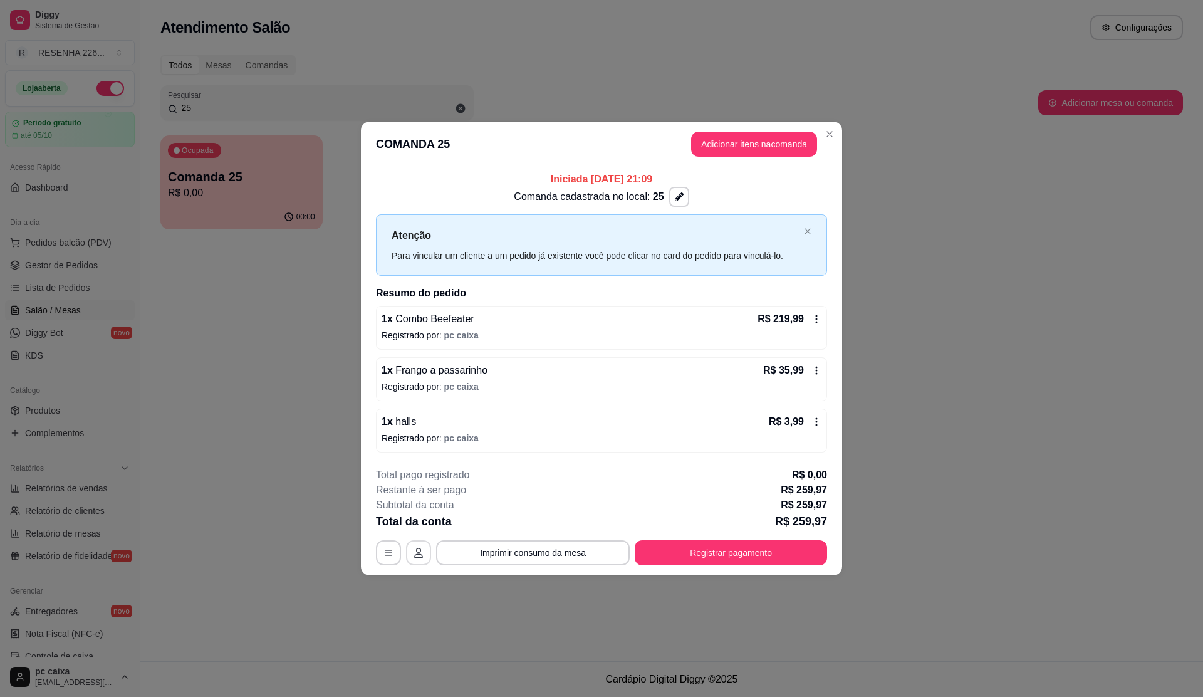
click at [412, 548] on button "button" at bounding box center [418, 552] width 25 height 25
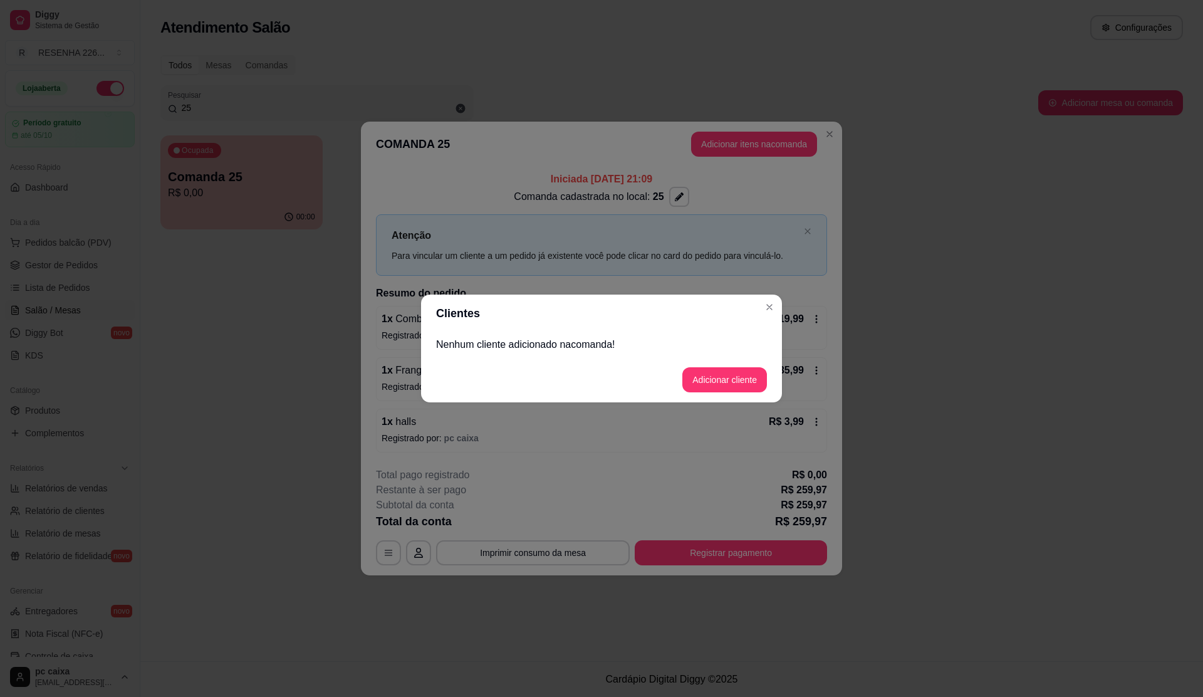
click at [538, 344] on p "Nenhum cliente adicionado na comanda !" at bounding box center [601, 344] width 331 height 15
click at [726, 375] on button "Adicionar cliente" at bounding box center [724, 379] width 85 height 25
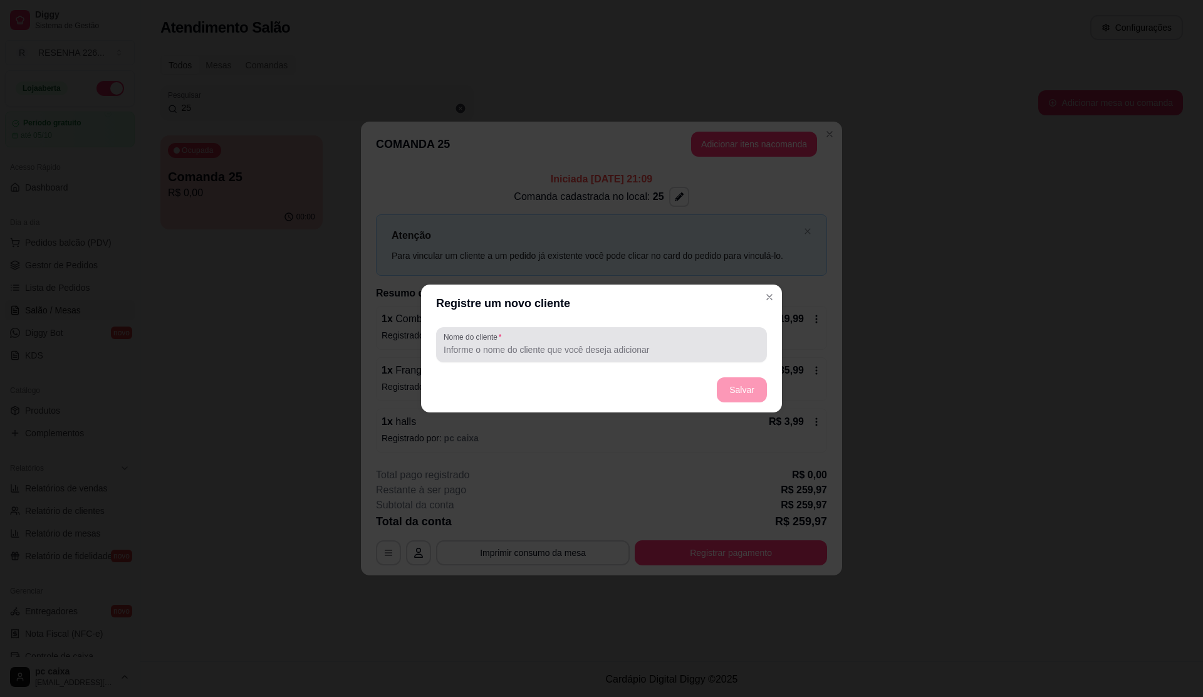
click at [539, 346] on input "Nome do cliente" at bounding box center [602, 349] width 316 height 13
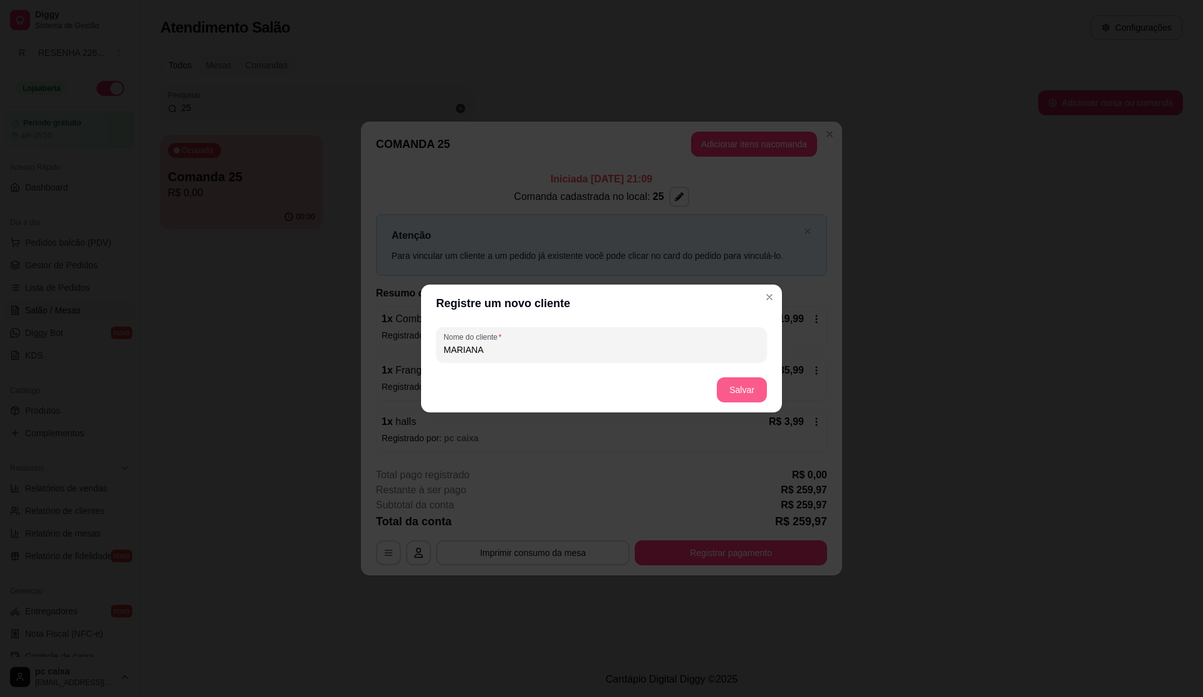
type input "MARIANA"
click at [738, 384] on button "Salvar" at bounding box center [742, 389] width 50 height 25
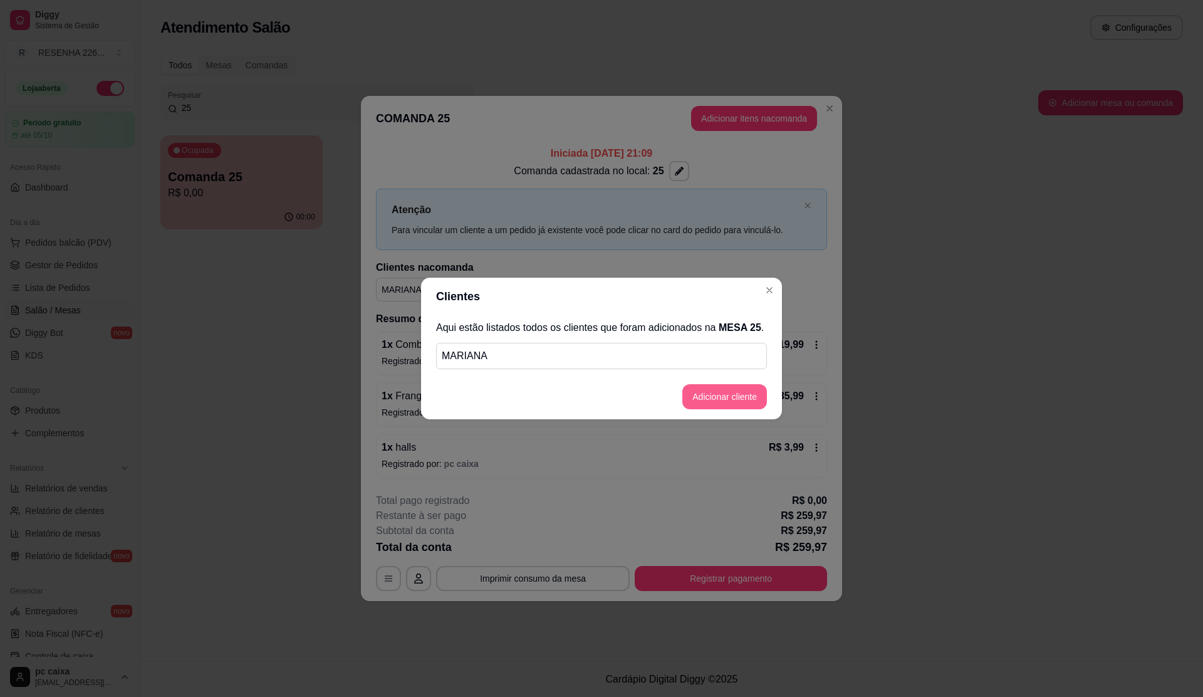
click at [729, 384] on button "Adicionar cliente" at bounding box center [724, 396] width 85 height 25
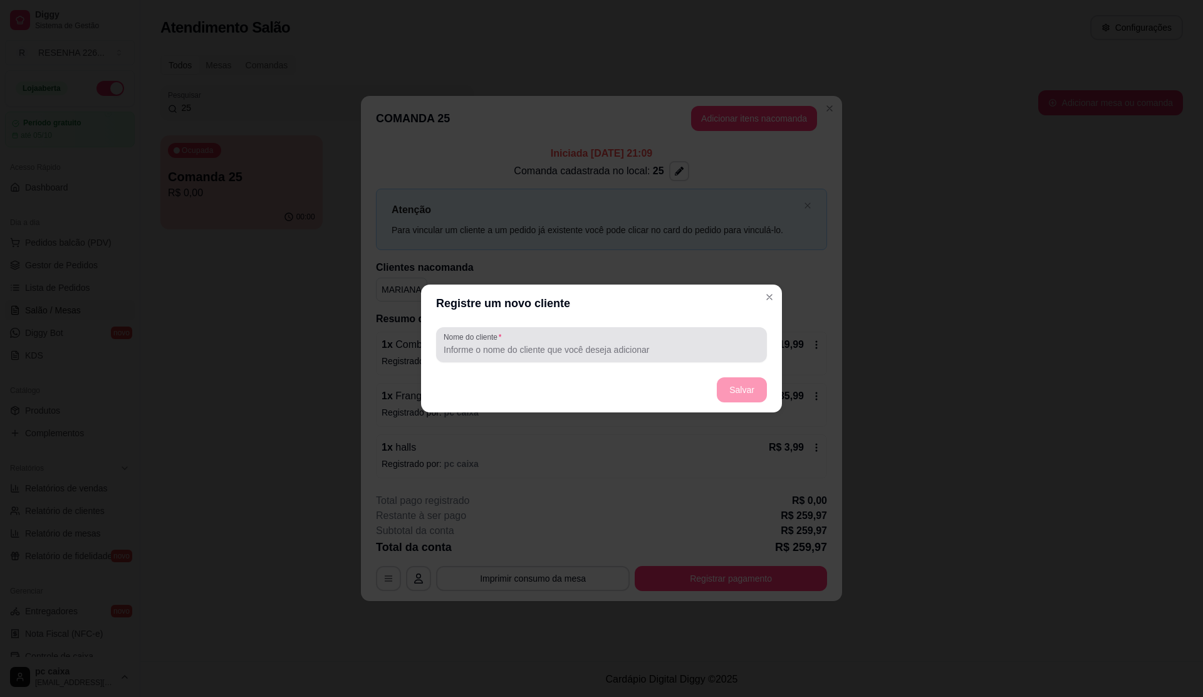
click at [715, 342] on div at bounding box center [602, 344] width 316 height 25
type input "J"
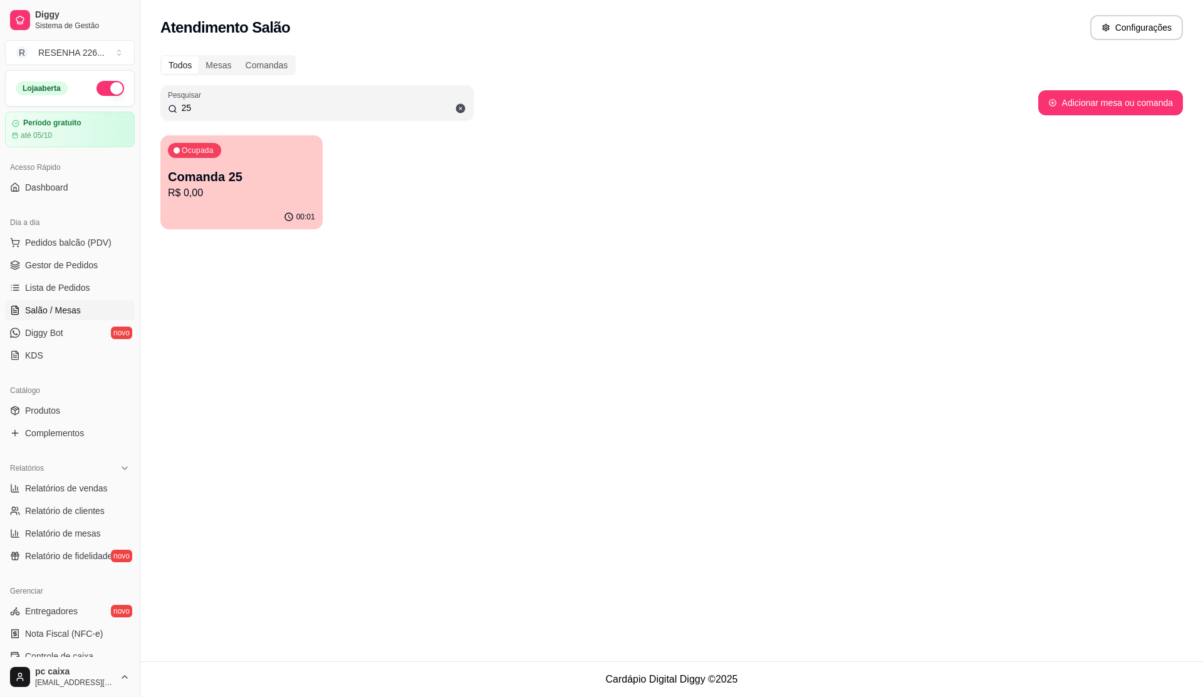
click at [231, 170] on p "Comanda 25" at bounding box center [241, 177] width 147 height 18
click at [74, 269] on span "Gestor de Pedidos" at bounding box center [61, 265] width 73 height 13
